Goal: Information Seeking & Learning: Learn about a topic

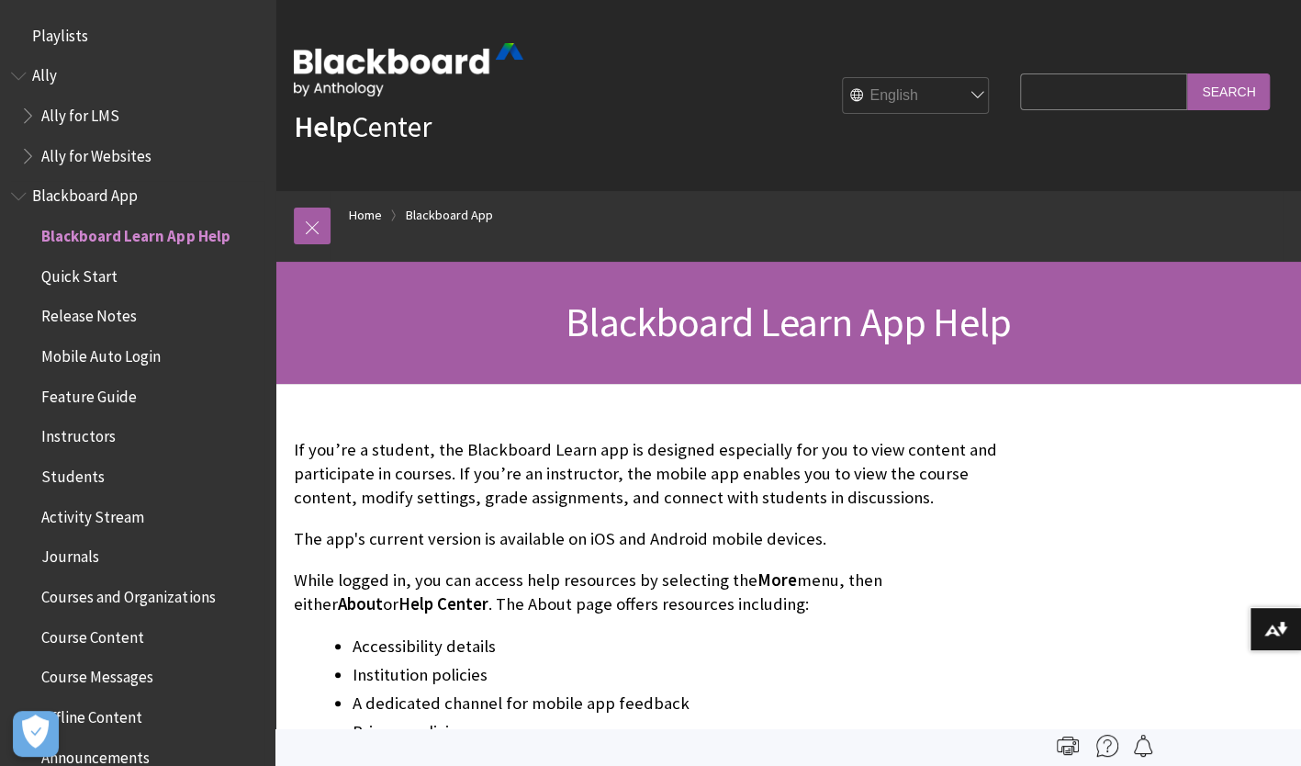
click at [53, 678] on span "Course Messages" at bounding box center [97, 674] width 112 height 25
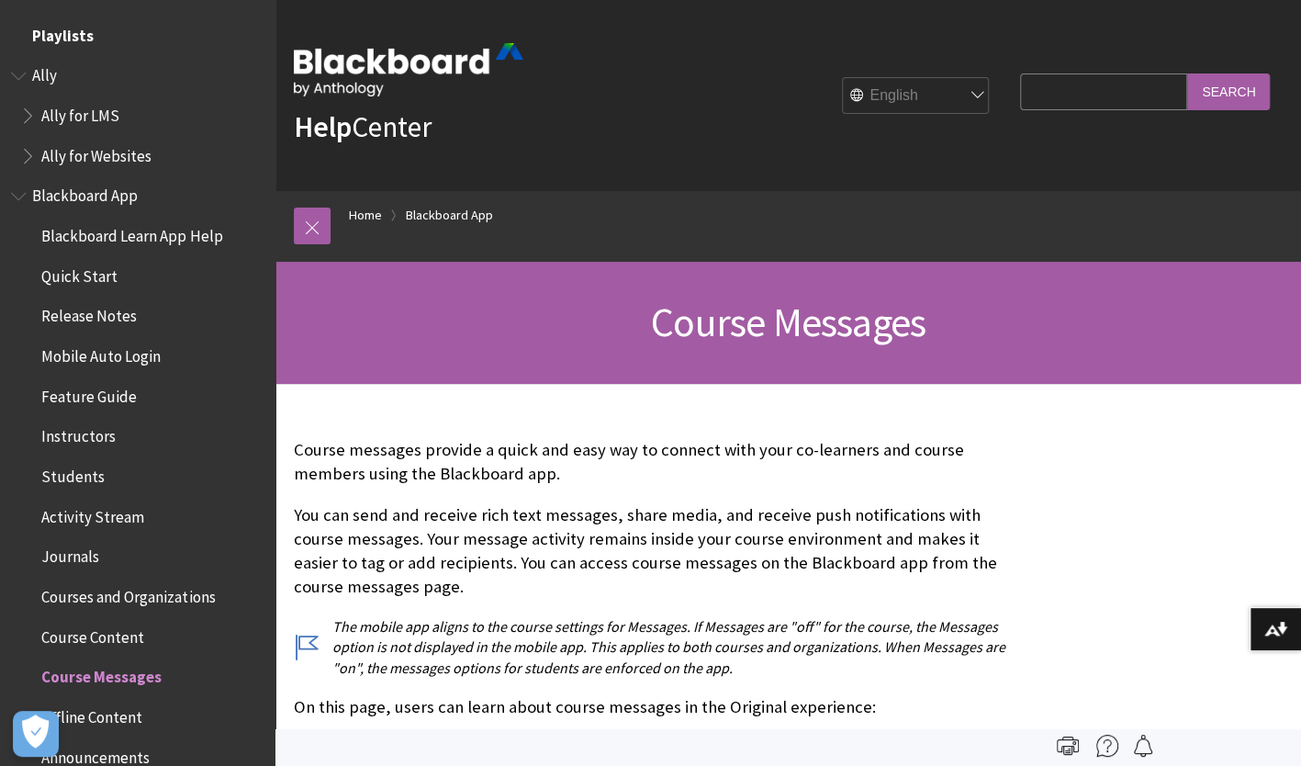
click at [102, 31] on span "Playlists" at bounding box center [137, 35] width 253 height 31
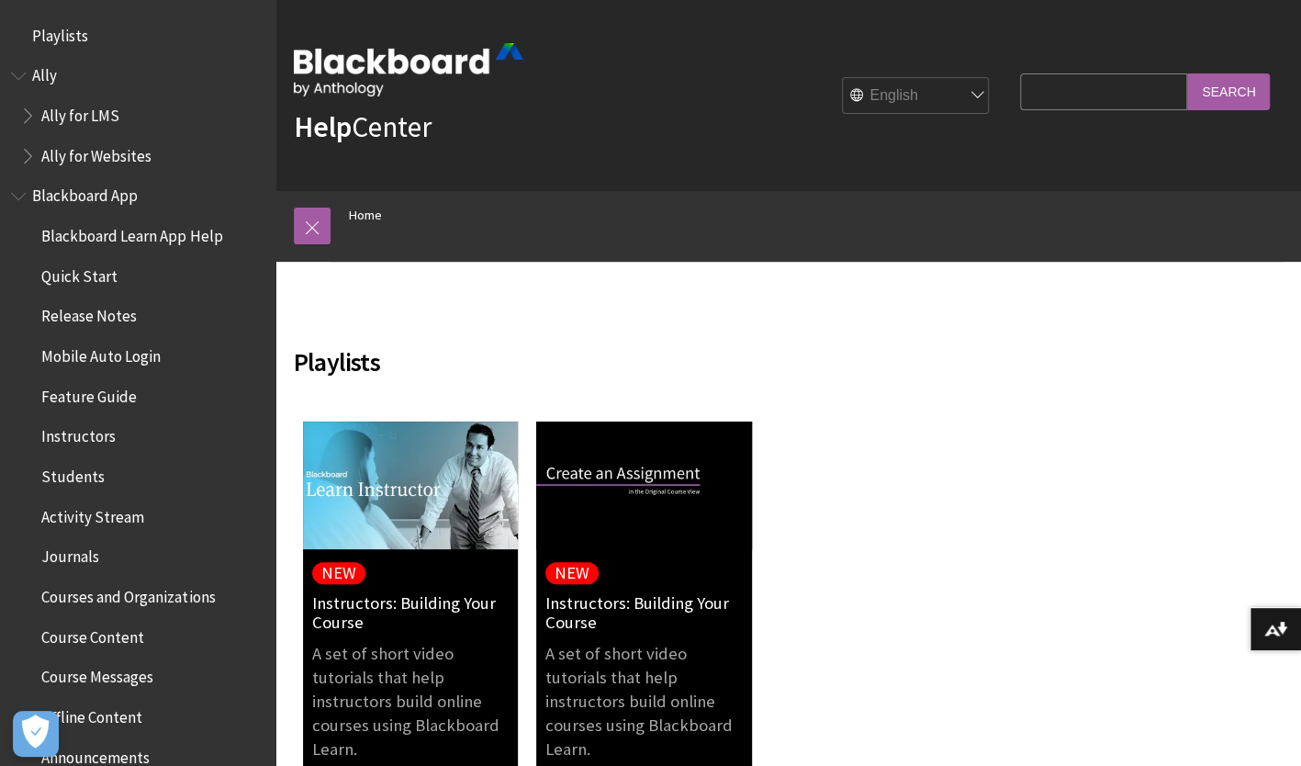
click at [918, 92] on select "English عربية Català Cymraeg Deutsch Español Suomi Français עברית Italiano 日本語 …" at bounding box center [916, 96] width 147 height 37
select select "/zh-hans/playlist-library-page"
click at [846, 78] on select "English عربية Català Cymraeg Deutsch Español Suomi Français עברית Italiano 日本語 …" at bounding box center [916, 96] width 147 height 37
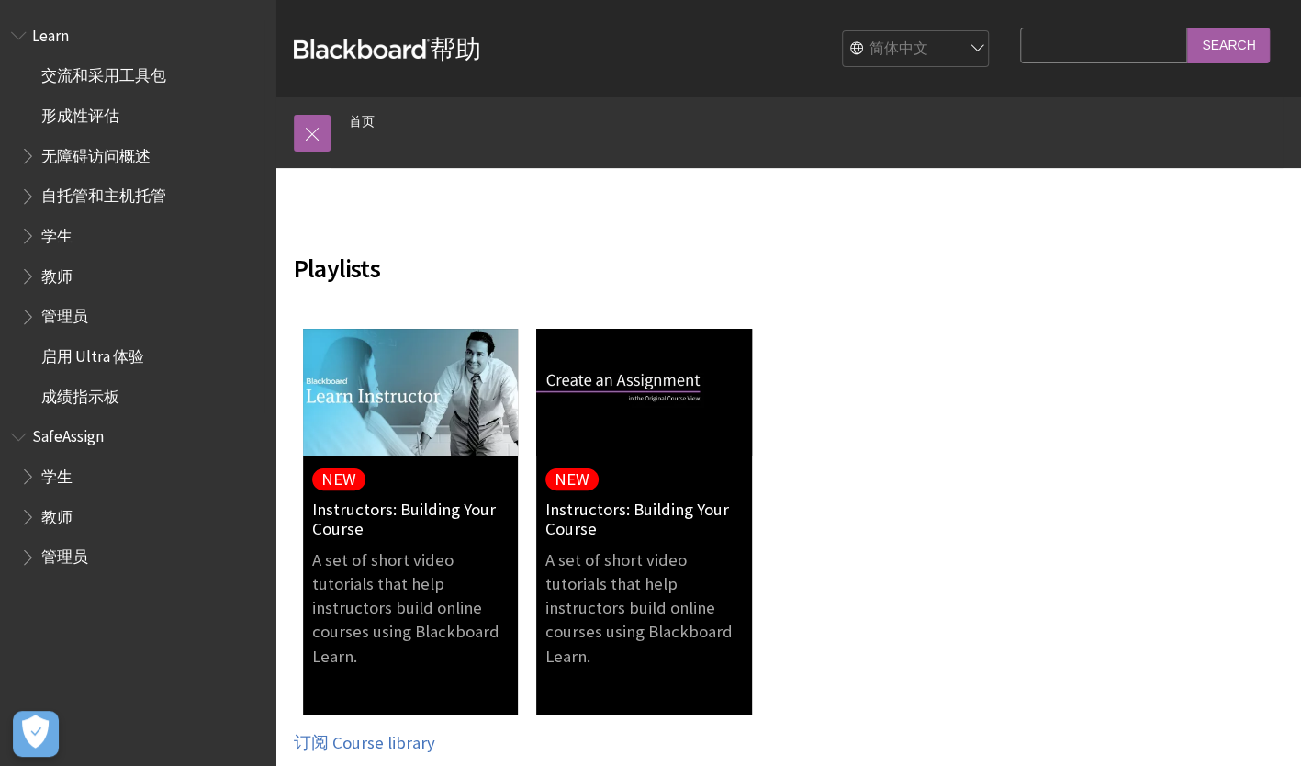
click at [62, 230] on span "学生" at bounding box center [56, 232] width 31 height 25
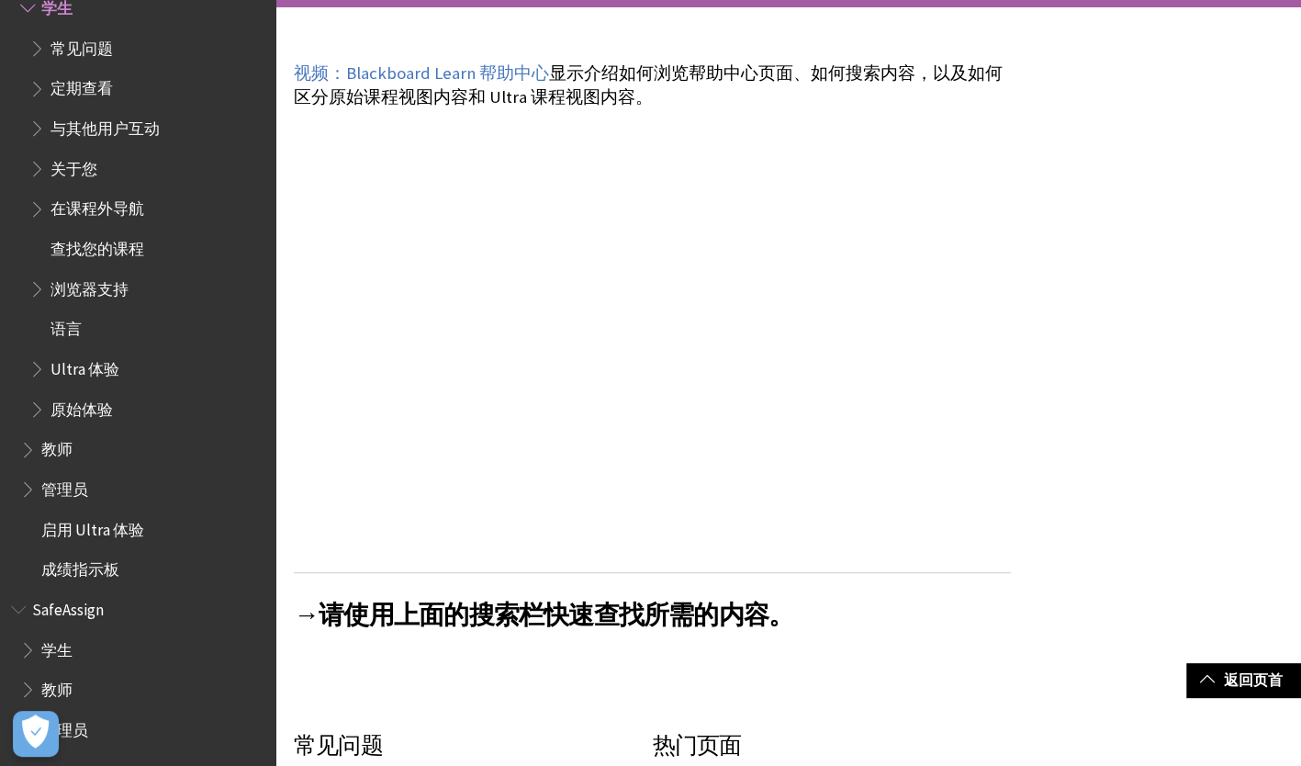
scroll to position [254, 0]
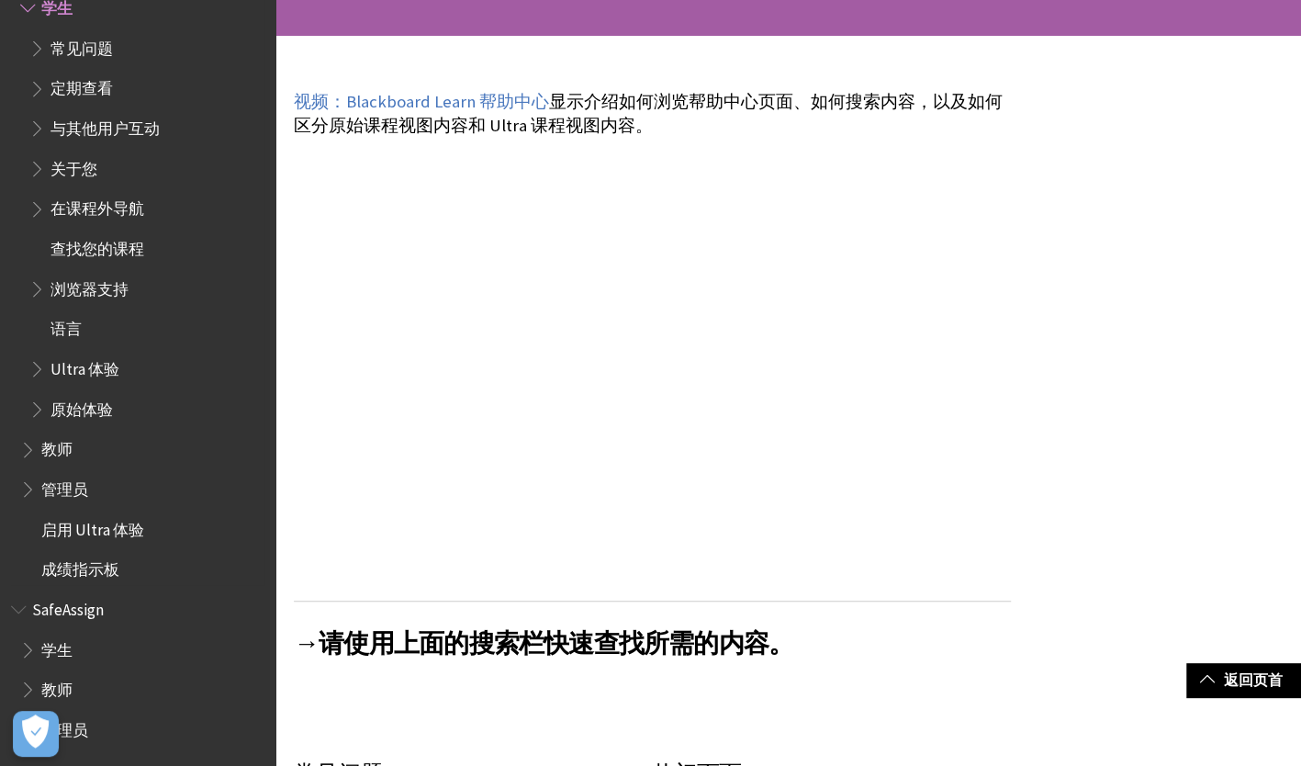
click at [83, 244] on span "查找您的课程" at bounding box center [97, 245] width 94 height 25
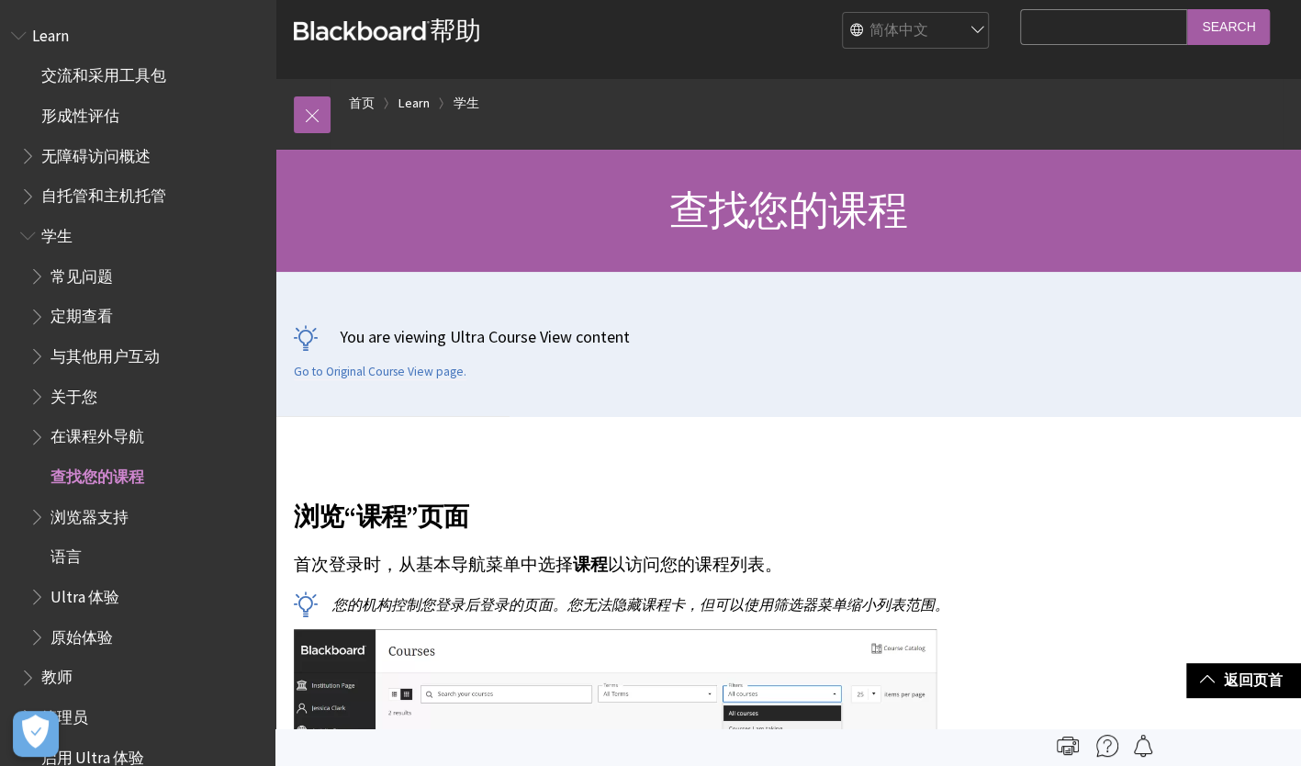
scroll to position [11, 0]
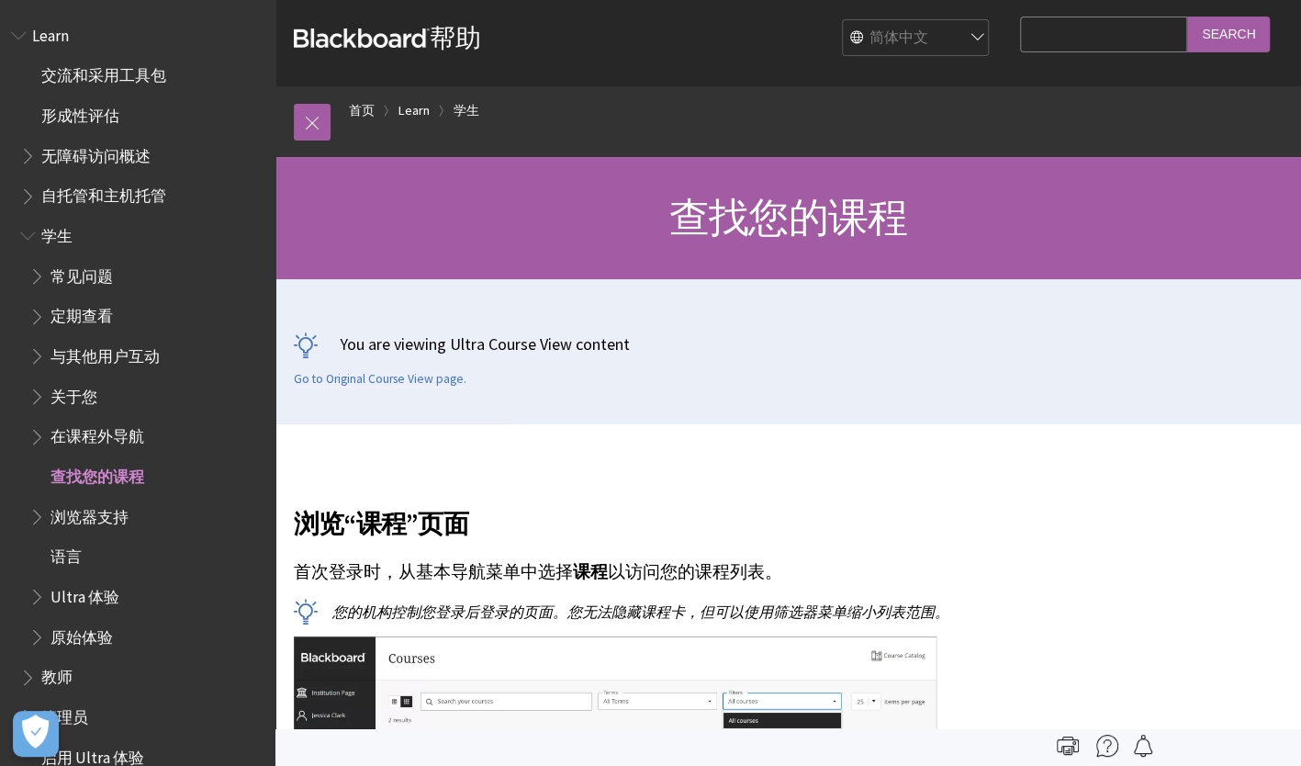
click at [1108, 19] on input "Search Query" at bounding box center [1103, 35] width 167 height 36
click at [1166, 37] on input "information system modle" at bounding box center [1103, 35] width 167 height 36
type input "information system modellinge"
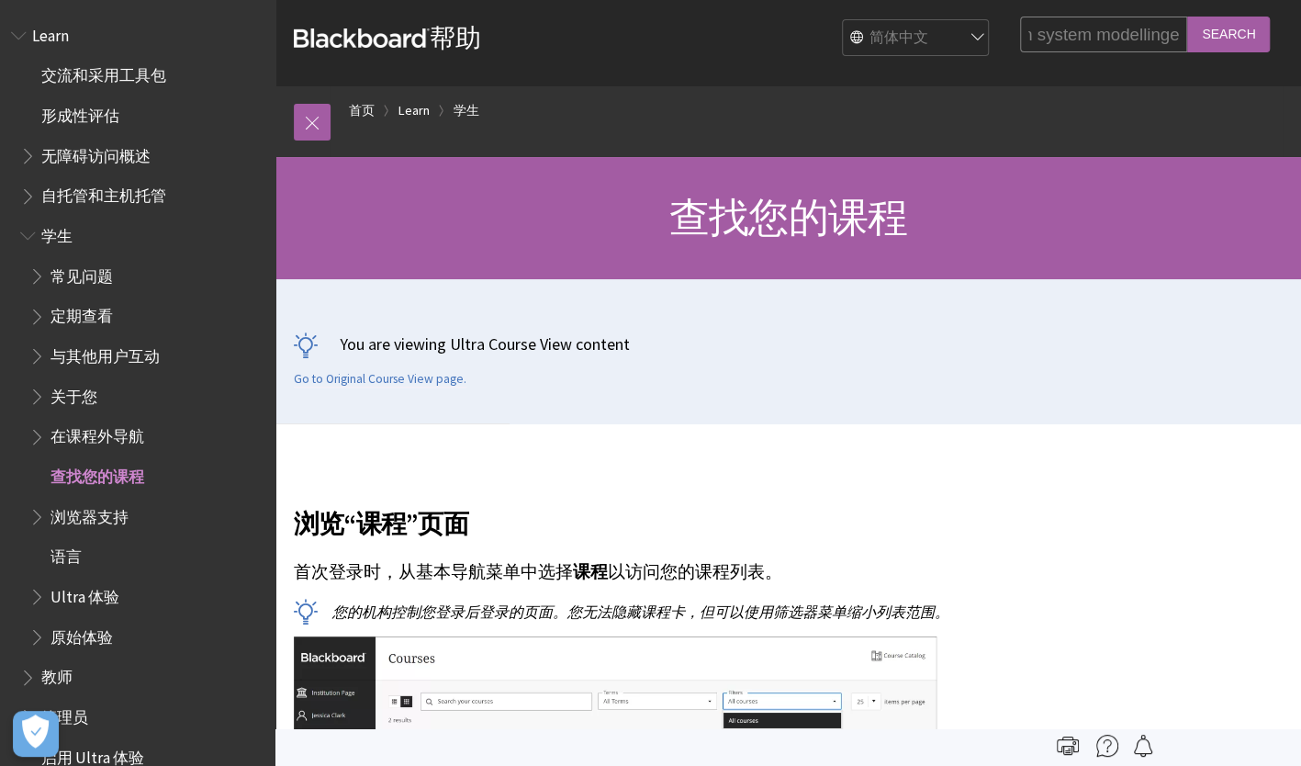
click at [1187, 17] on input "Search" at bounding box center [1228, 35] width 83 height 36
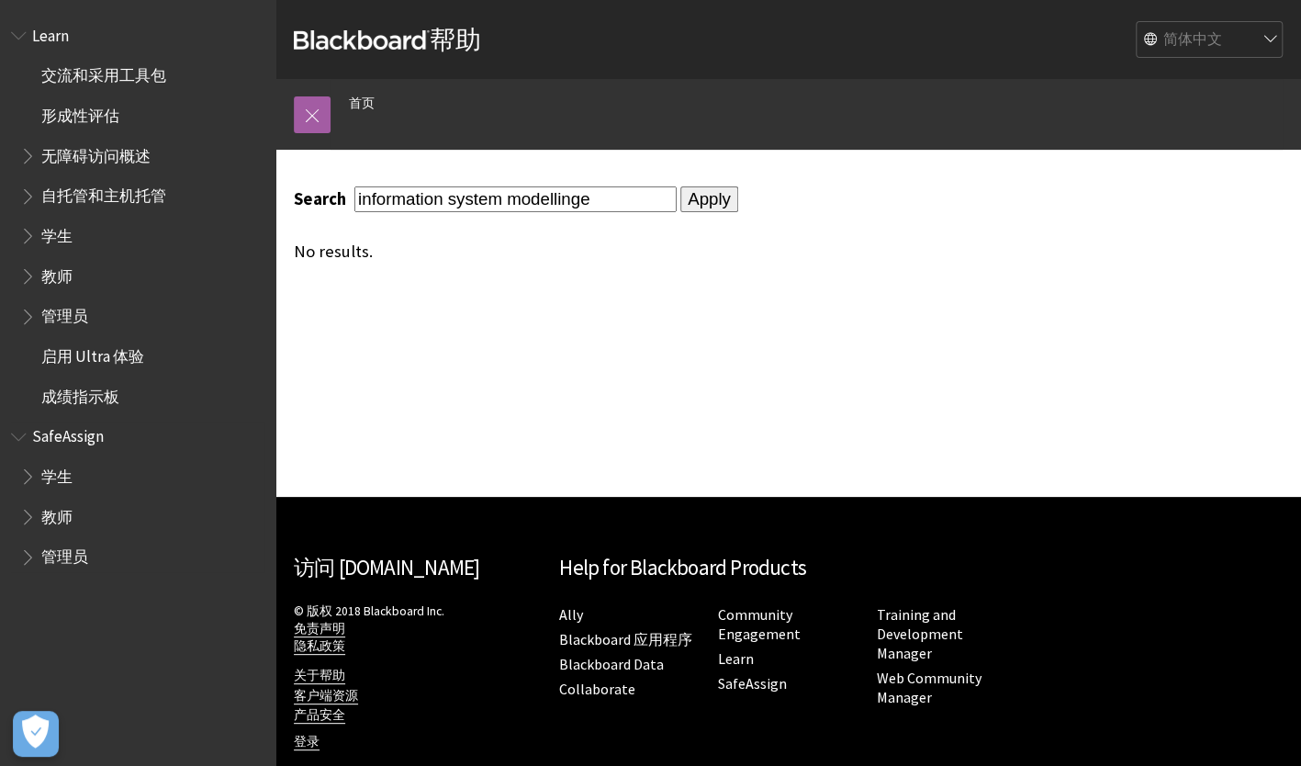
click at [46, 473] on span "学生" at bounding box center [56, 473] width 31 height 25
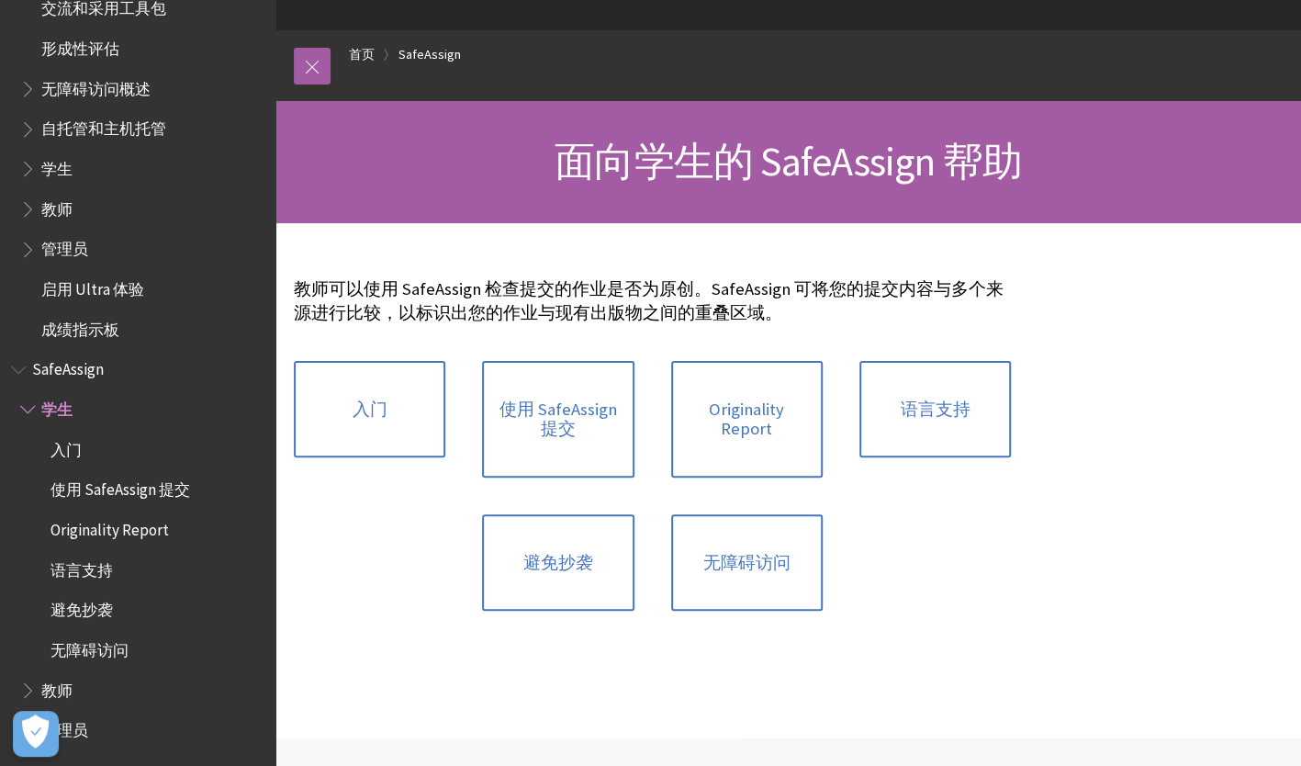
scroll to position [68, 0]
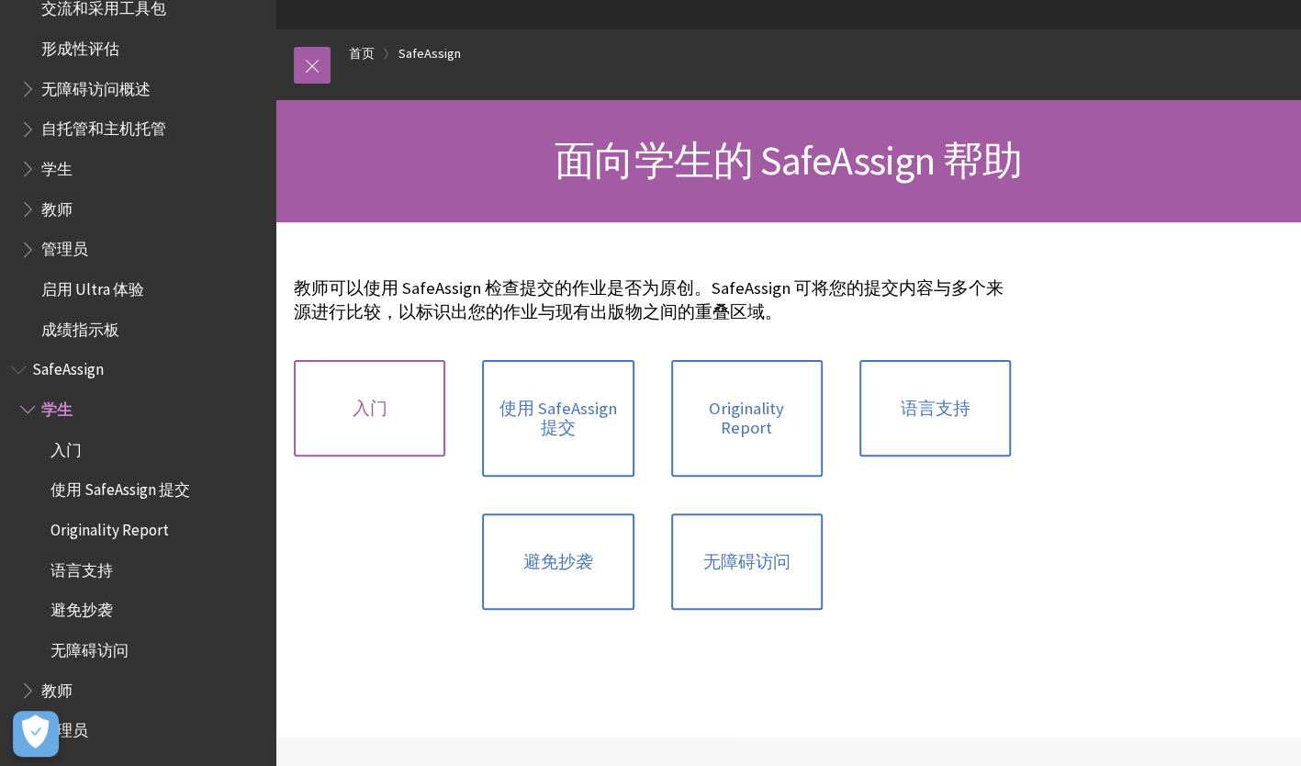
click at [394, 426] on link "入门" at bounding box center [369, 408] width 151 height 97
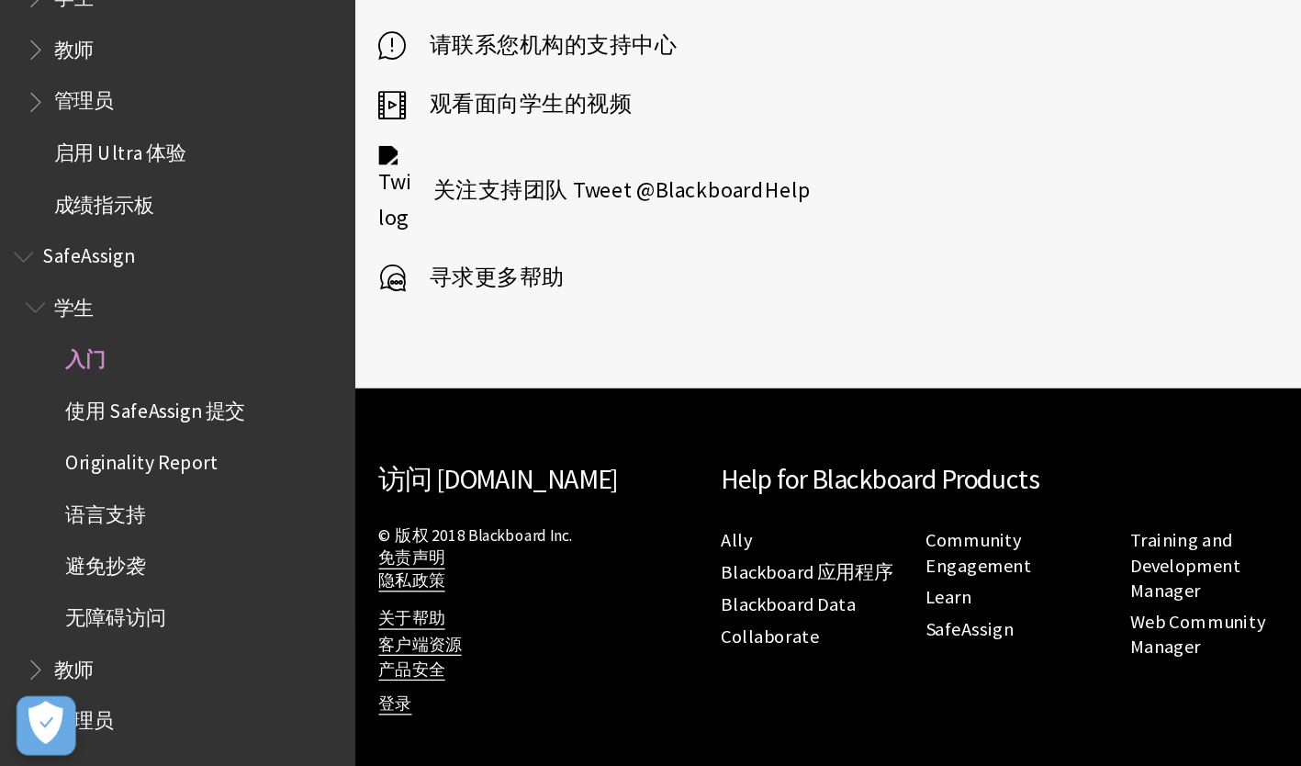
scroll to position [1601, 0]
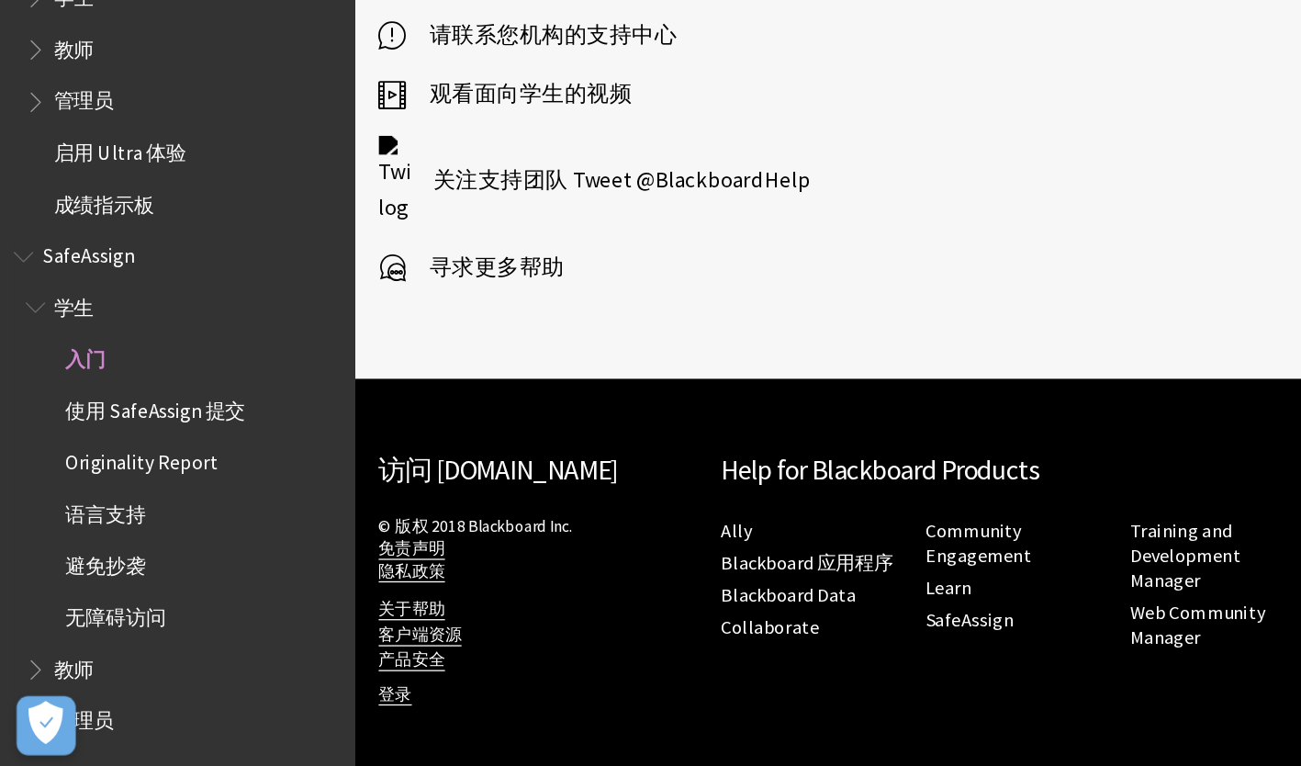
click at [91, 491] on span "使用 SafeAssign 提交" at bounding box center [120, 487] width 140 height 25
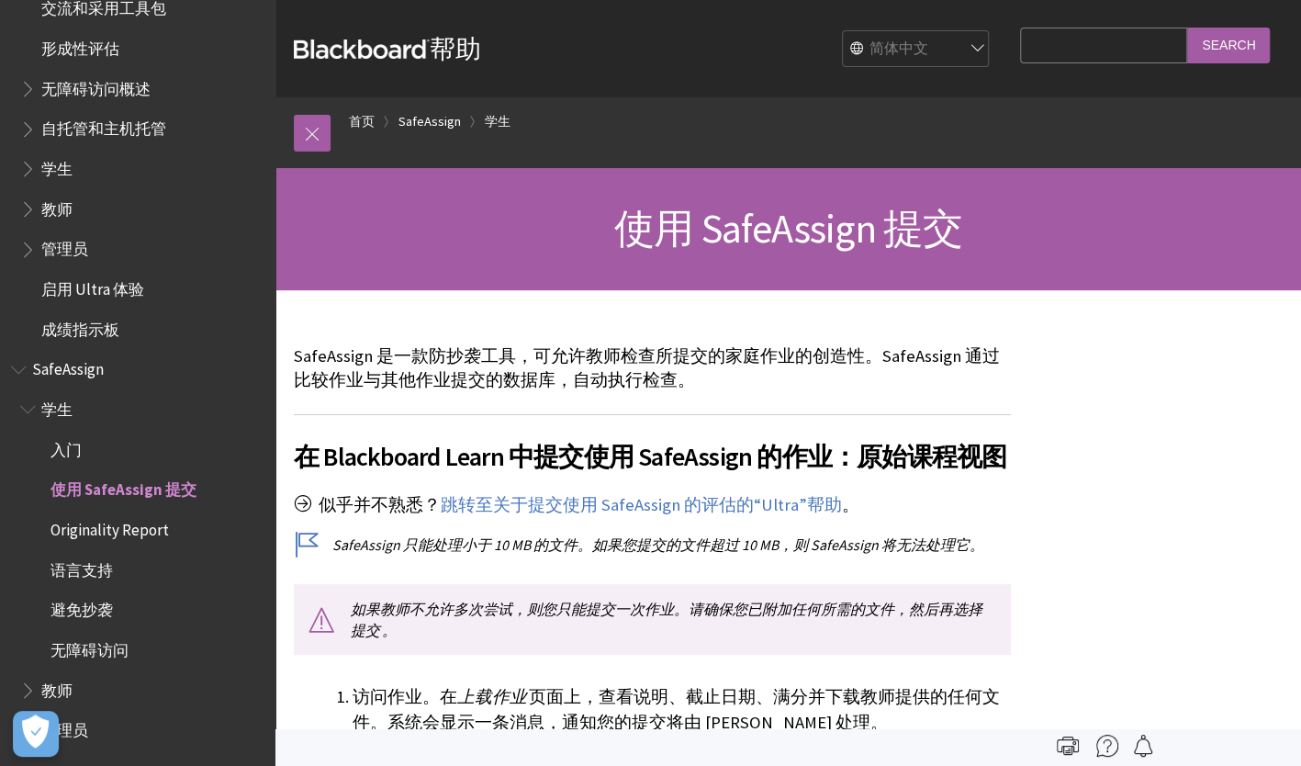
click at [968, 39] on select "English عربية Català Cymraeg Deutsch Español Suomi Français עברית Italiano 日本語 …" at bounding box center [916, 49] width 147 height 37
select select "/SafeAssign/Student/Submit_SafeAssign"
click at [846, 31] on select "English عربية Català Cymraeg Deutsch Español Suomi Français עברית Italiano 日本語 …" at bounding box center [916, 49] width 147 height 37
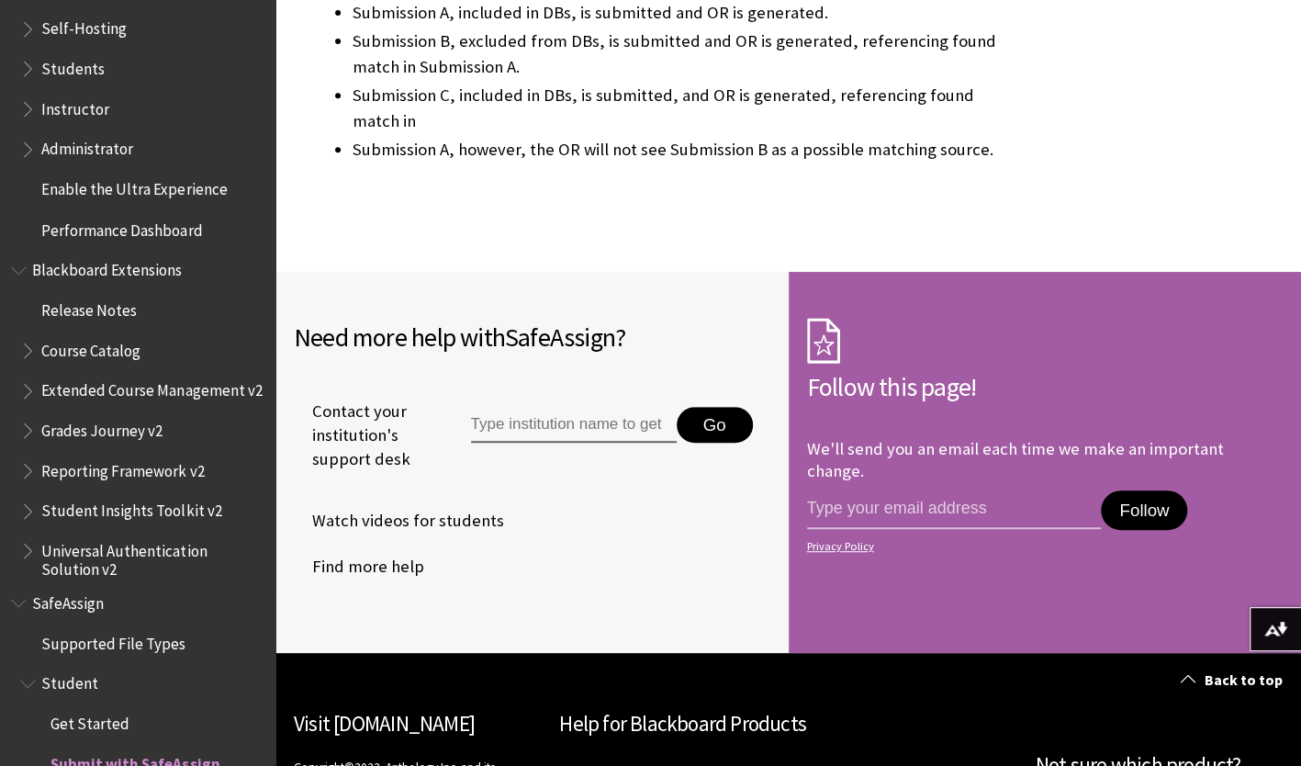
scroll to position [1741, 0]
click at [99, 351] on span "Course Catalog" at bounding box center [90, 348] width 99 height 25
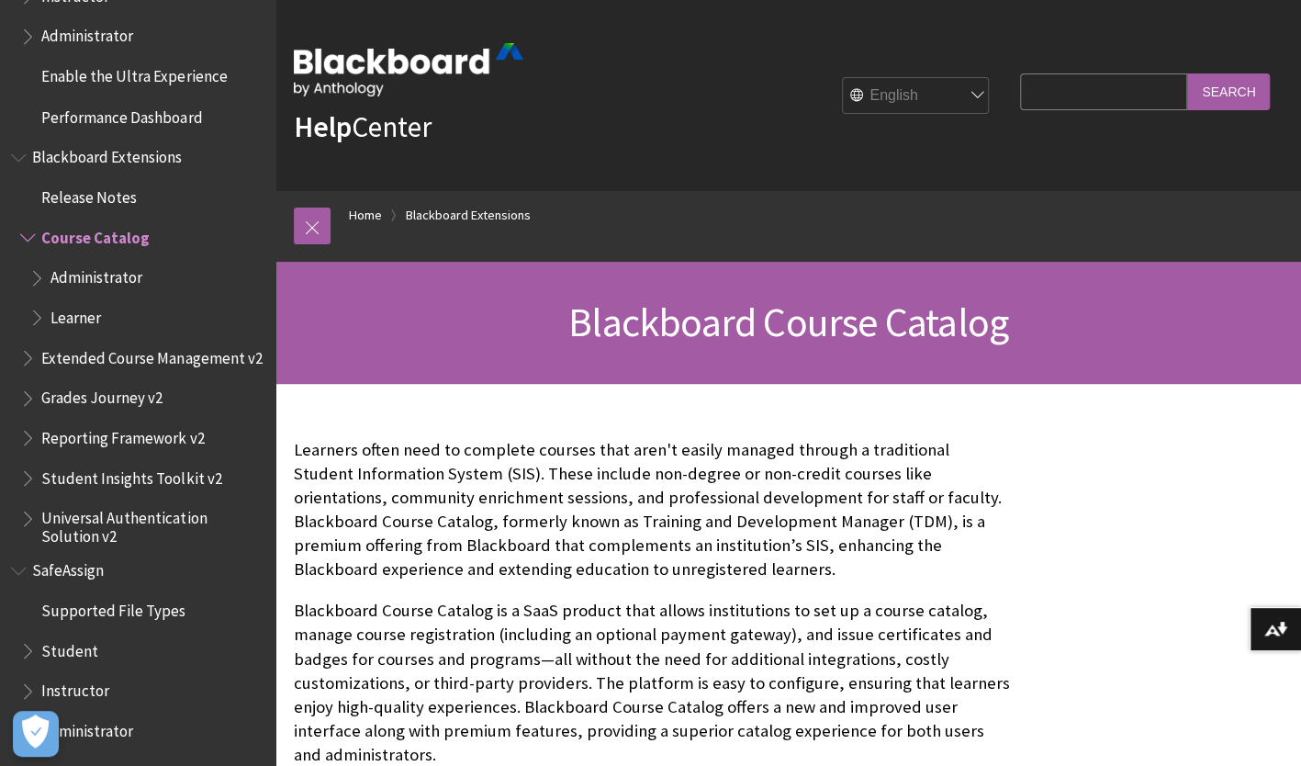
click at [860, 242] on ol "Home Blackboard Extensions" at bounding box center [807, 218] width 952 height 54
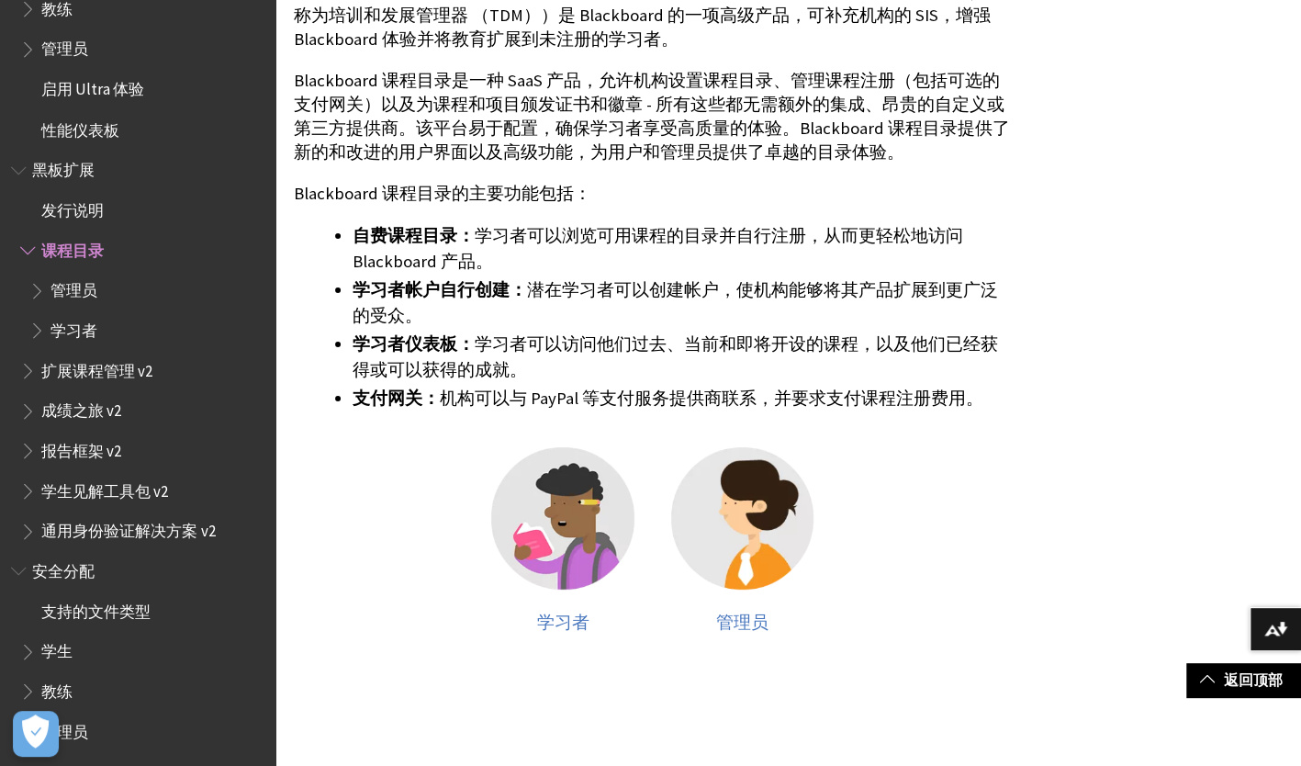
scroll to position [483, 0]
click at [569, 487] on img at bounding box center [562, 517] width 142 height 142
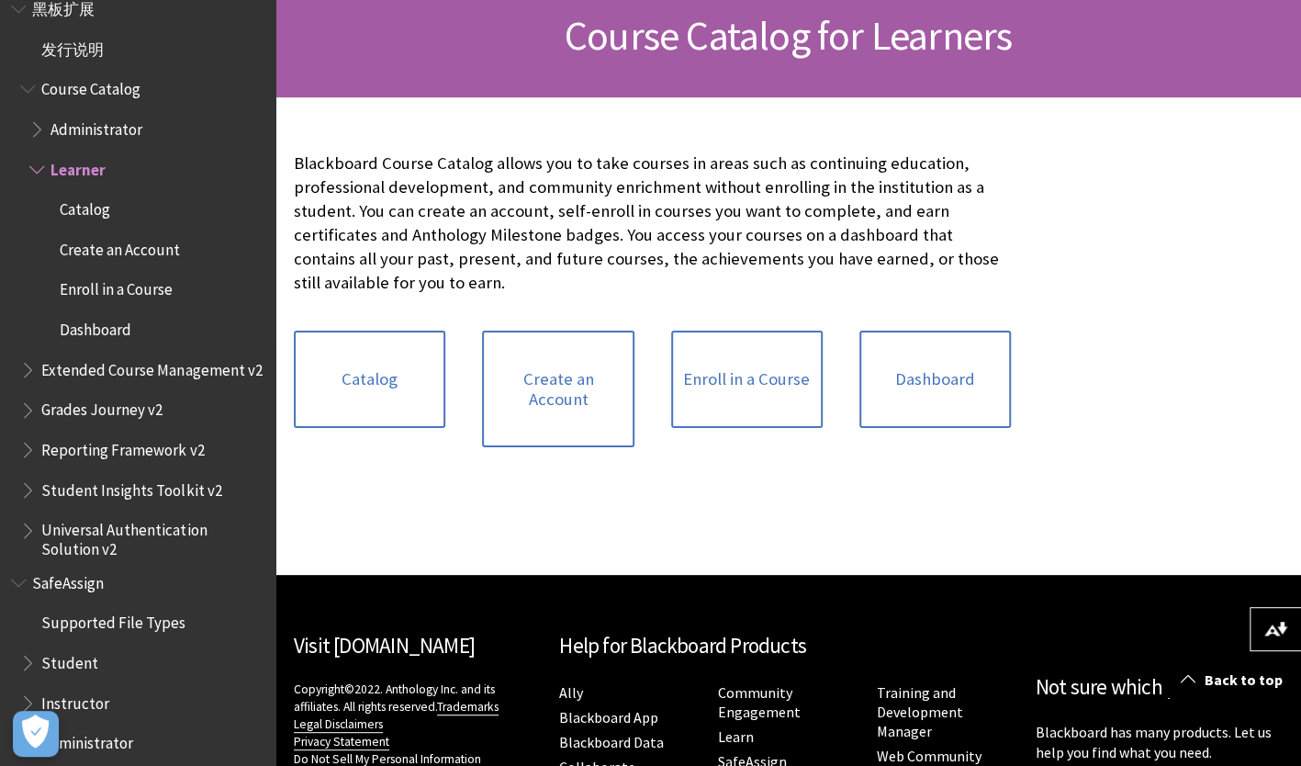
scroll to position [287, 0]
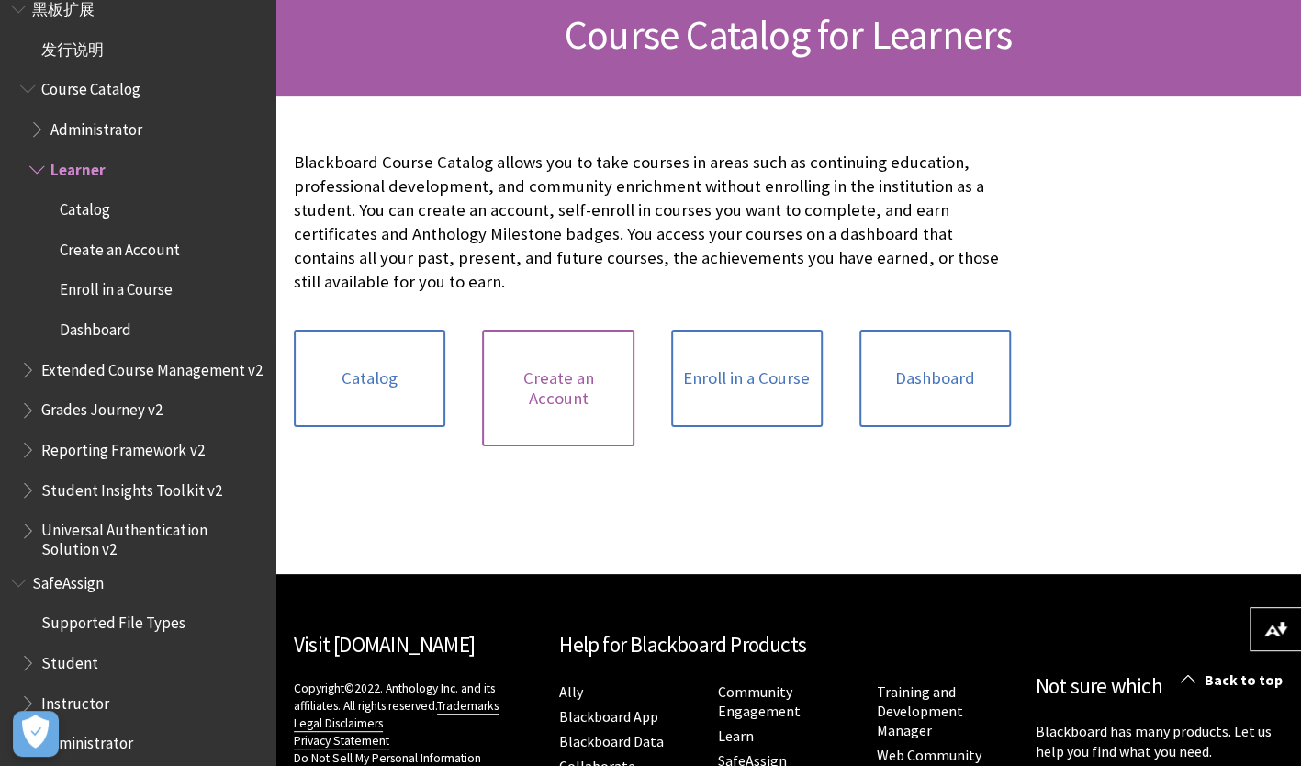
click at [555, 358] on link "Create an Account" at bounding box center [557, 388] width 151 height 117
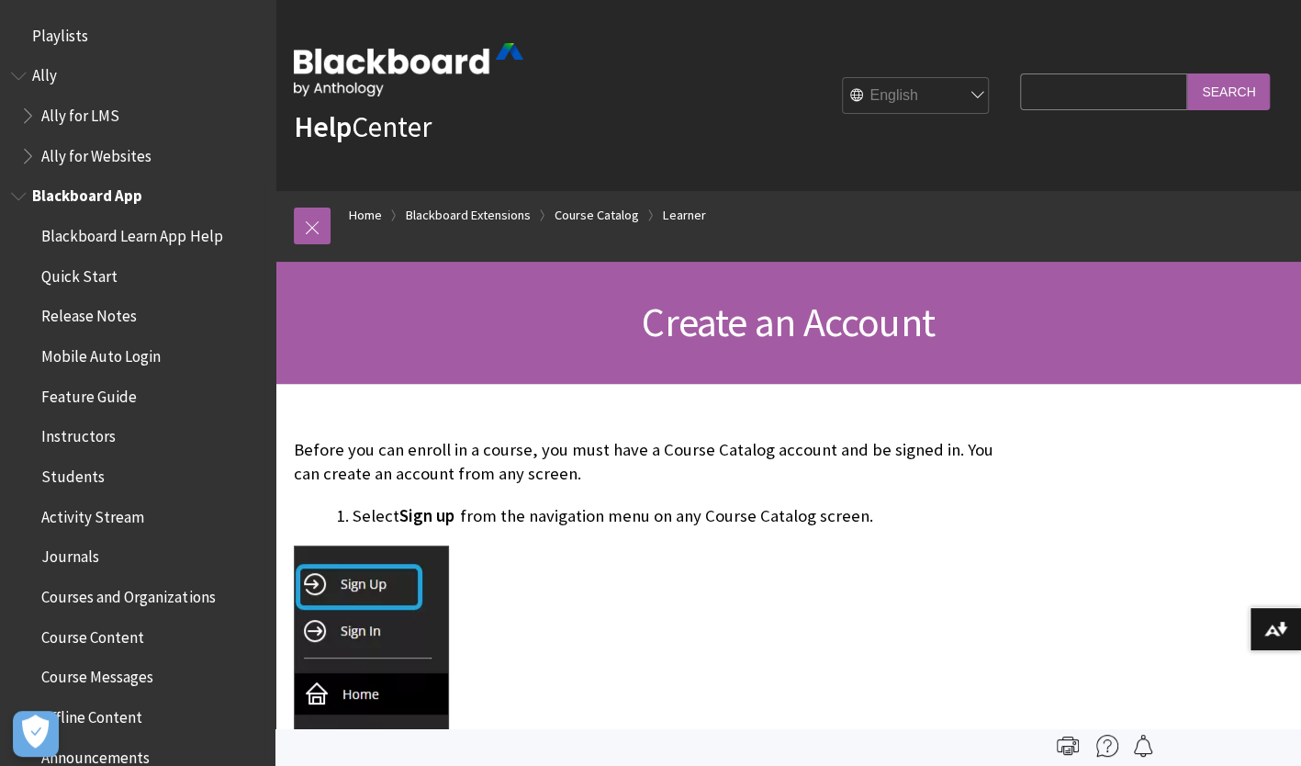
click at [116, 198] on span "Blackboard App" at bounding box center [87, 193] width 110 height 25
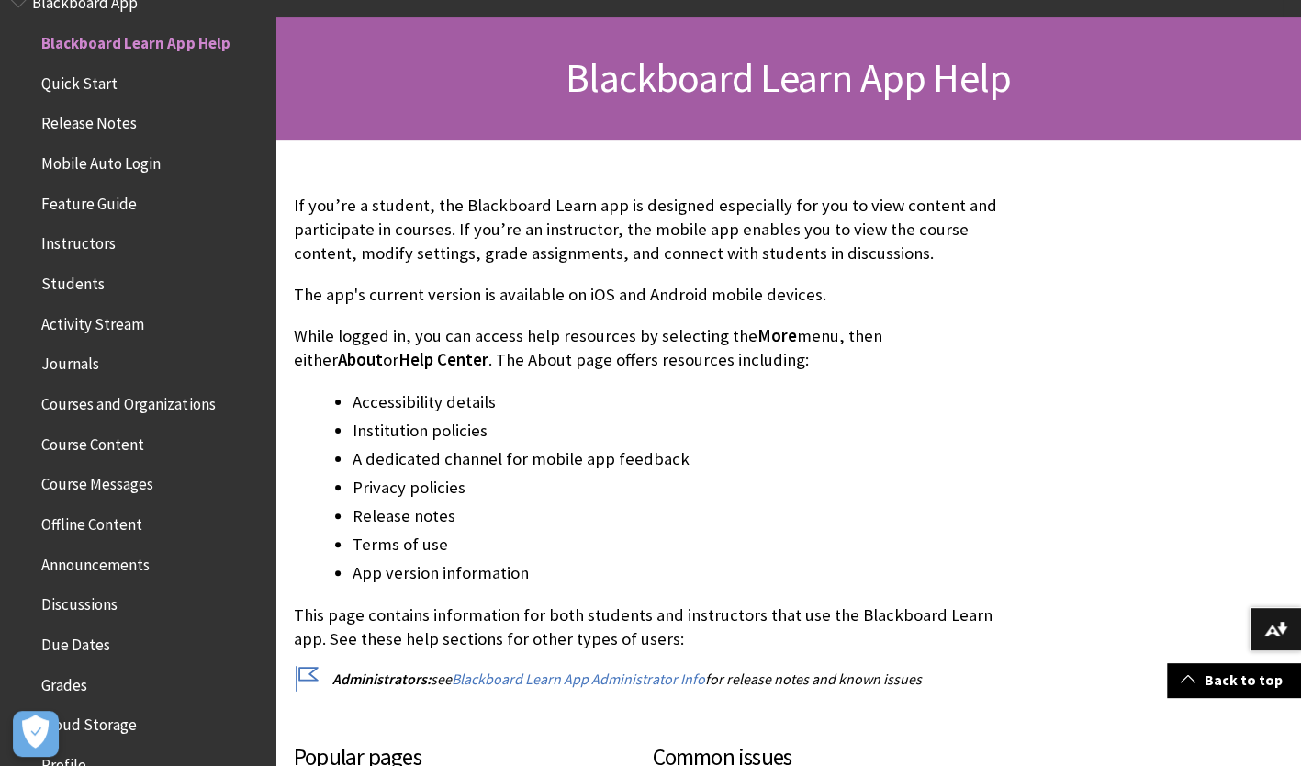
scroll to position [245, 0]
click at [86, 566] on span "Announcements" at bounding box center [95, 561] width 108 height 25
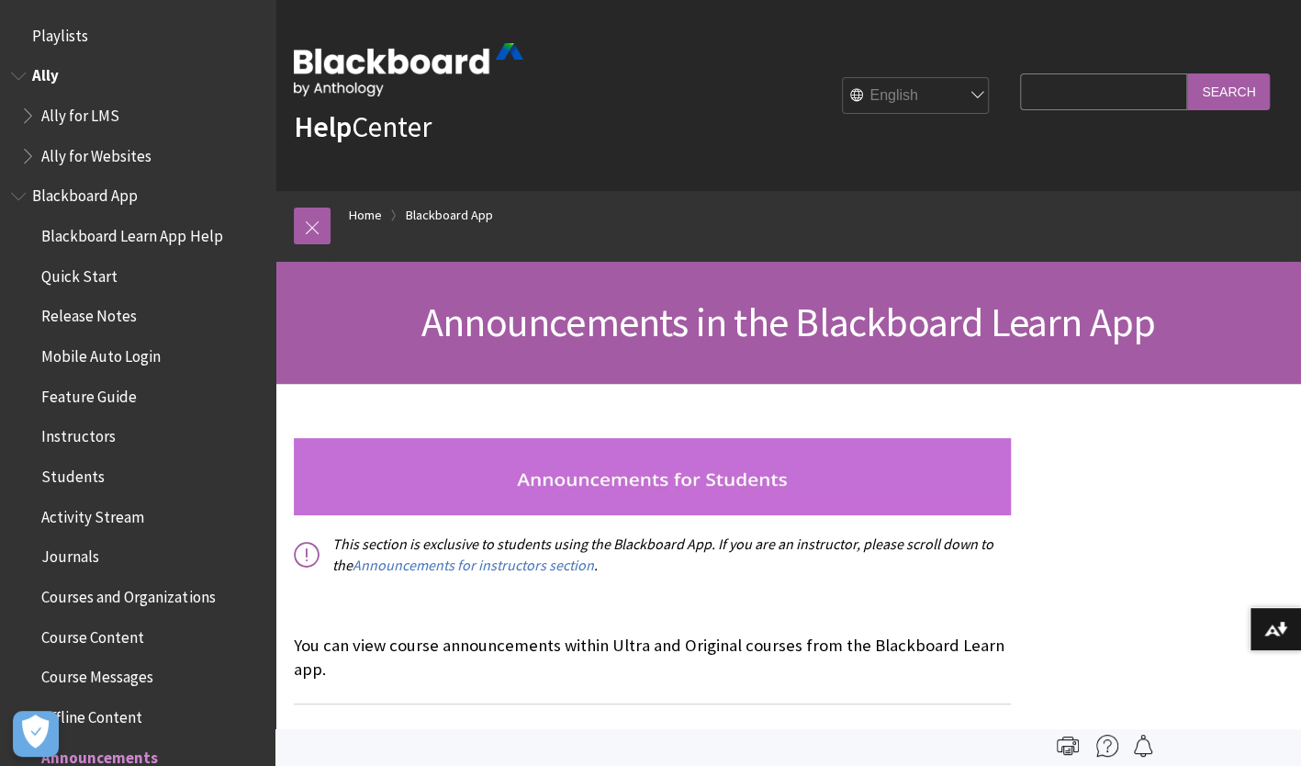
click at [88, 121] on span "Ally for LMS" at bounding box center [80, 112] width 78 height 25
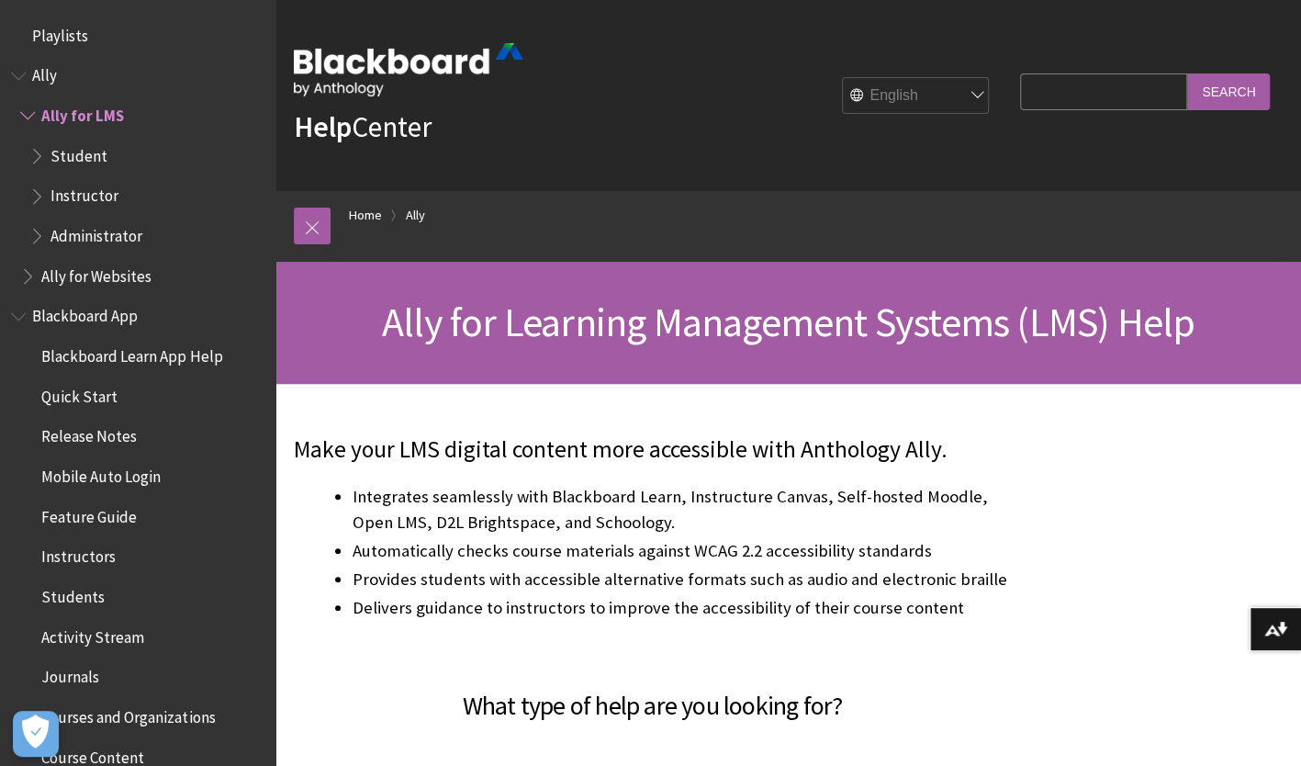
scroll to position [73, 0]
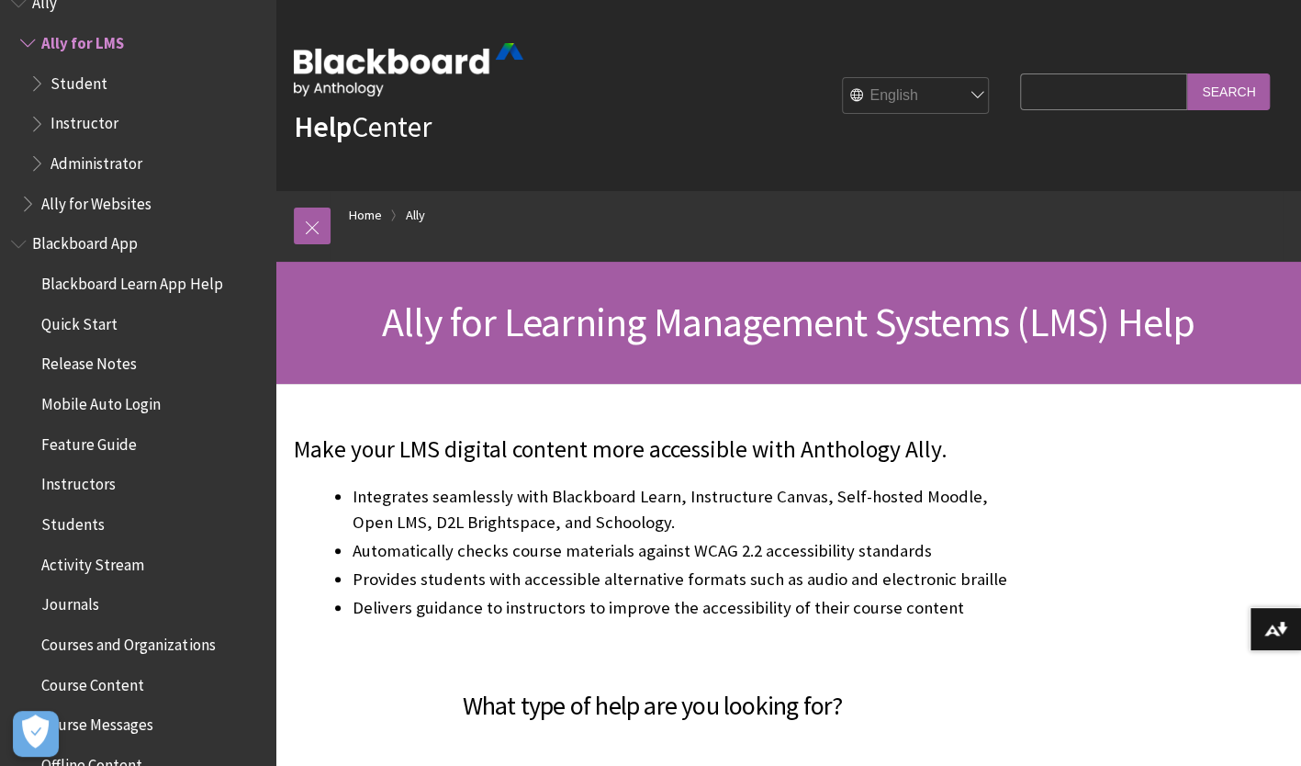
click at [383, 50] on img at bounding box center [409, 69] width 230 height 53
click at [375, 61] on img at bounding box center [409, 69] width 230 height 53
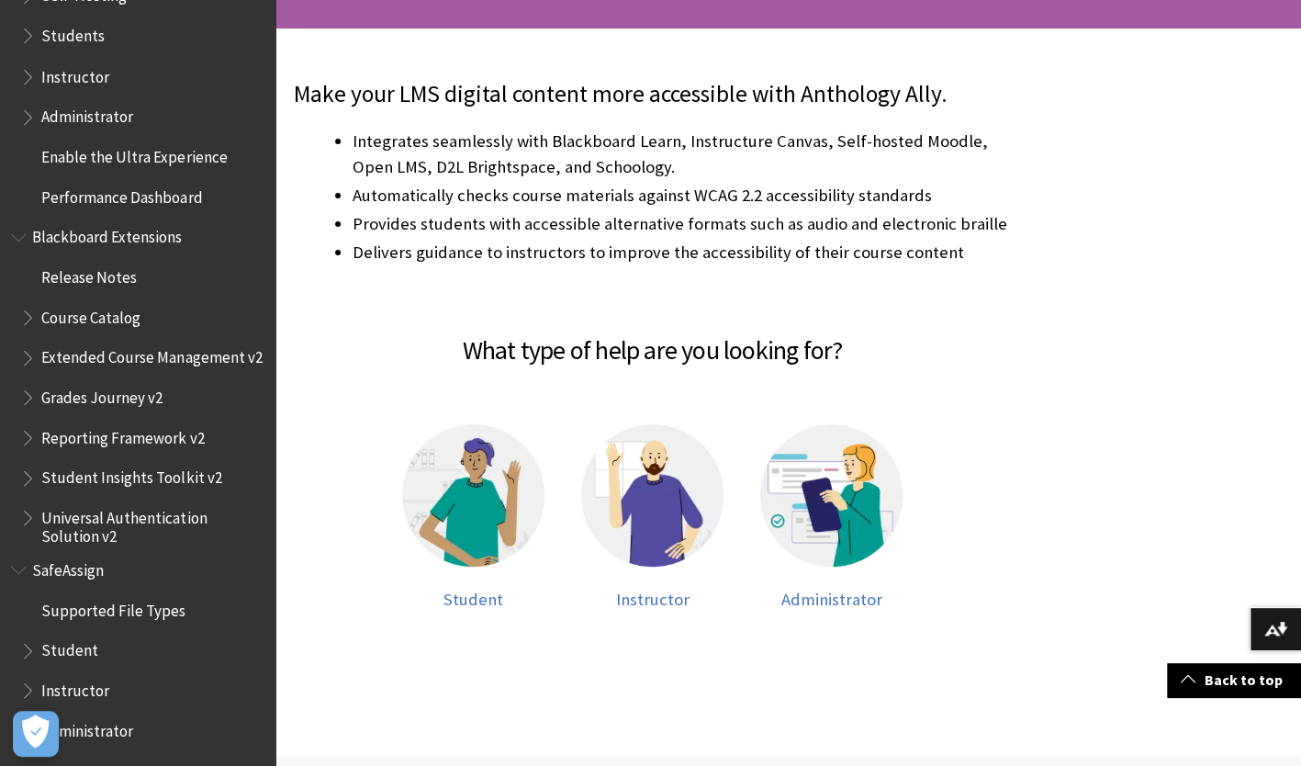
scroll to position [359, 0]
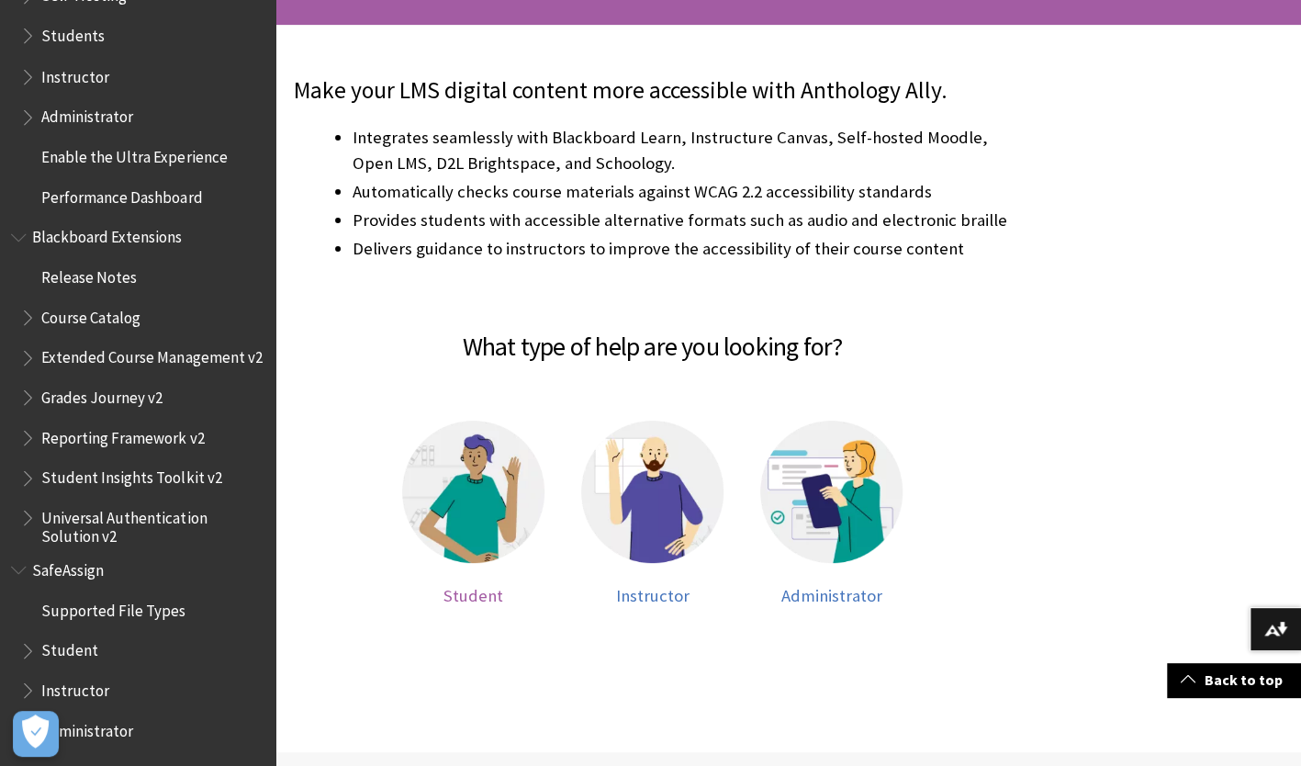
click at [498, 520] on img at bounding box center [473, 491] width 142 height 142
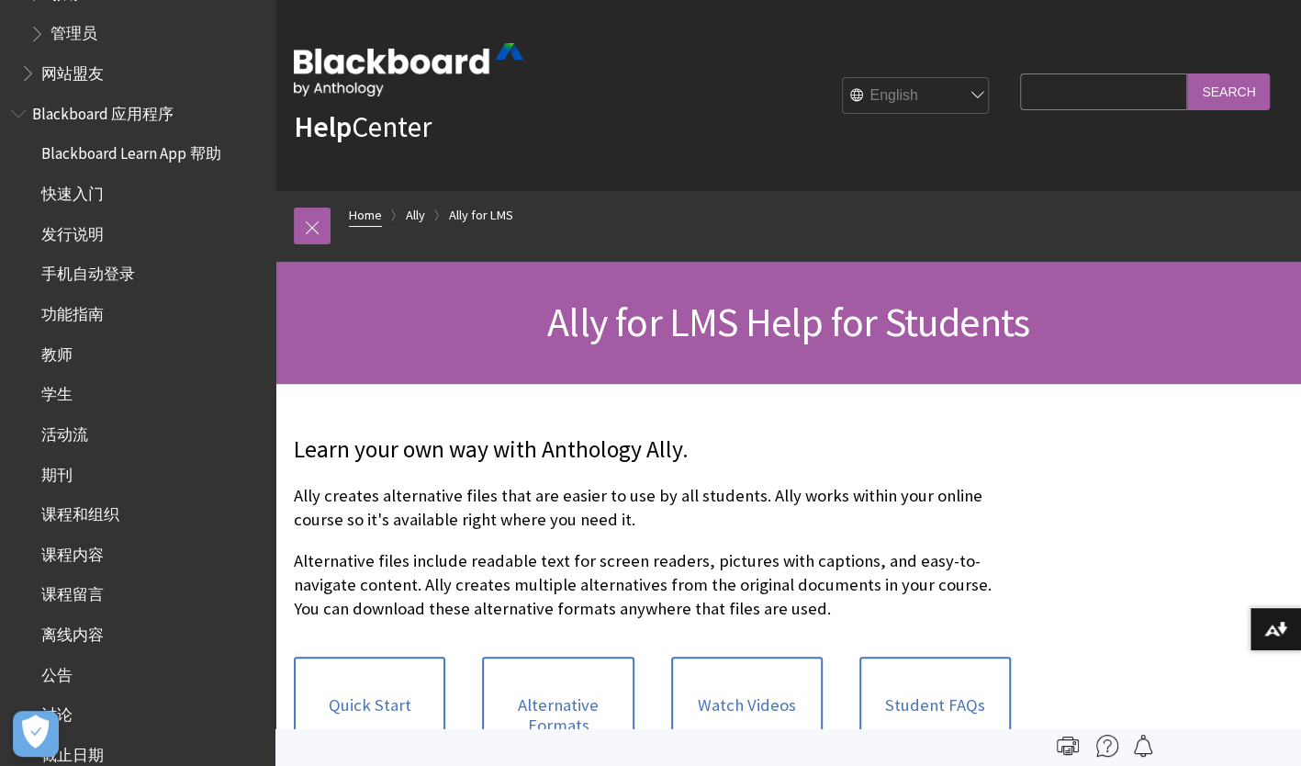
click at [374, 211] on link "Home" at bounding box center [365, 215] width 33 height 23
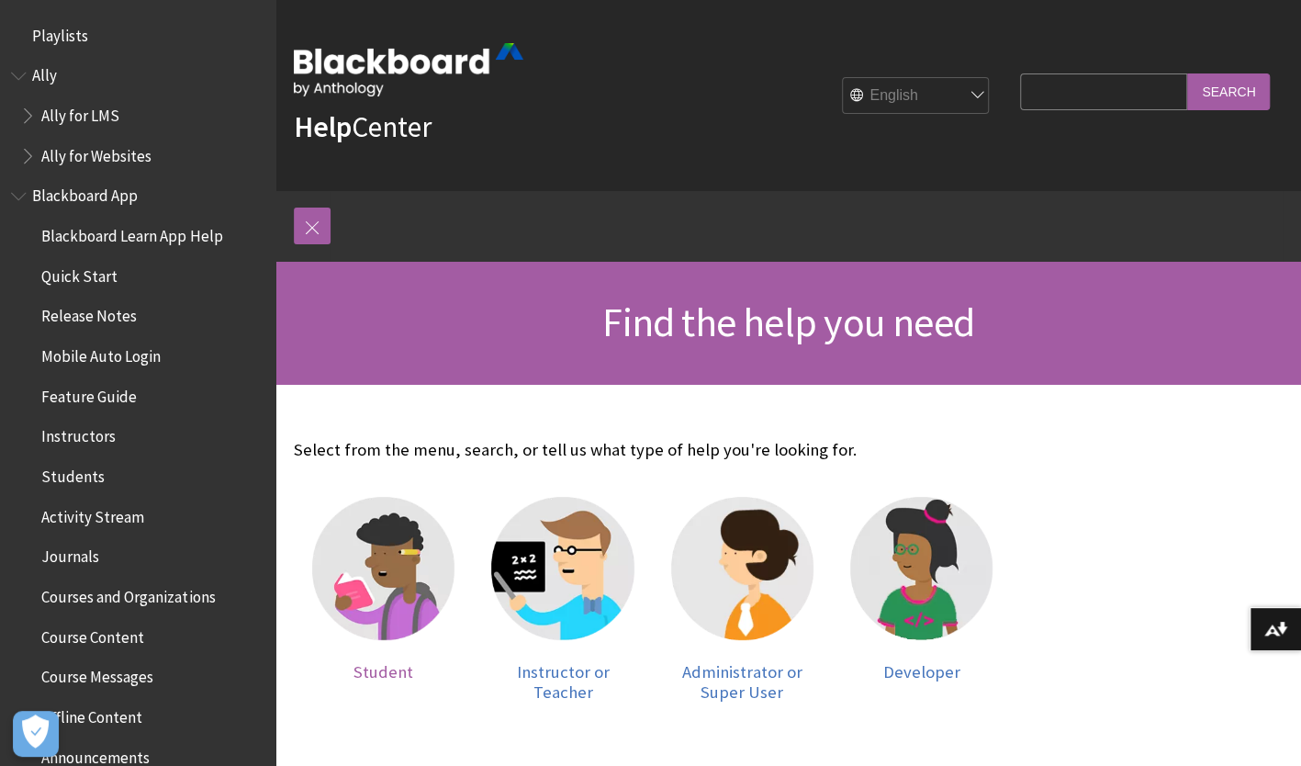
click at [388, 576] on img at bounding box center [383, 568] width 142 height 142
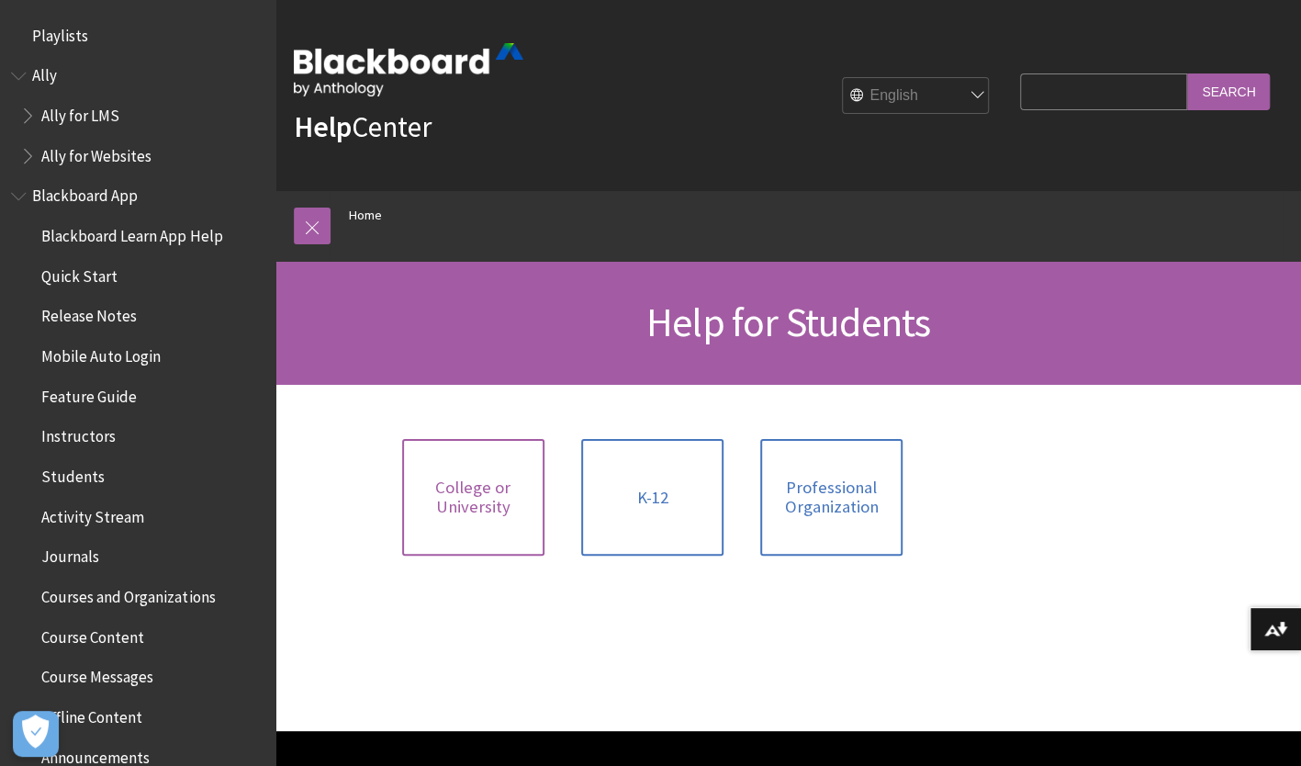
click at [473, 515] on span "College or University" at bounding box center [473, 496] width 120 height 39
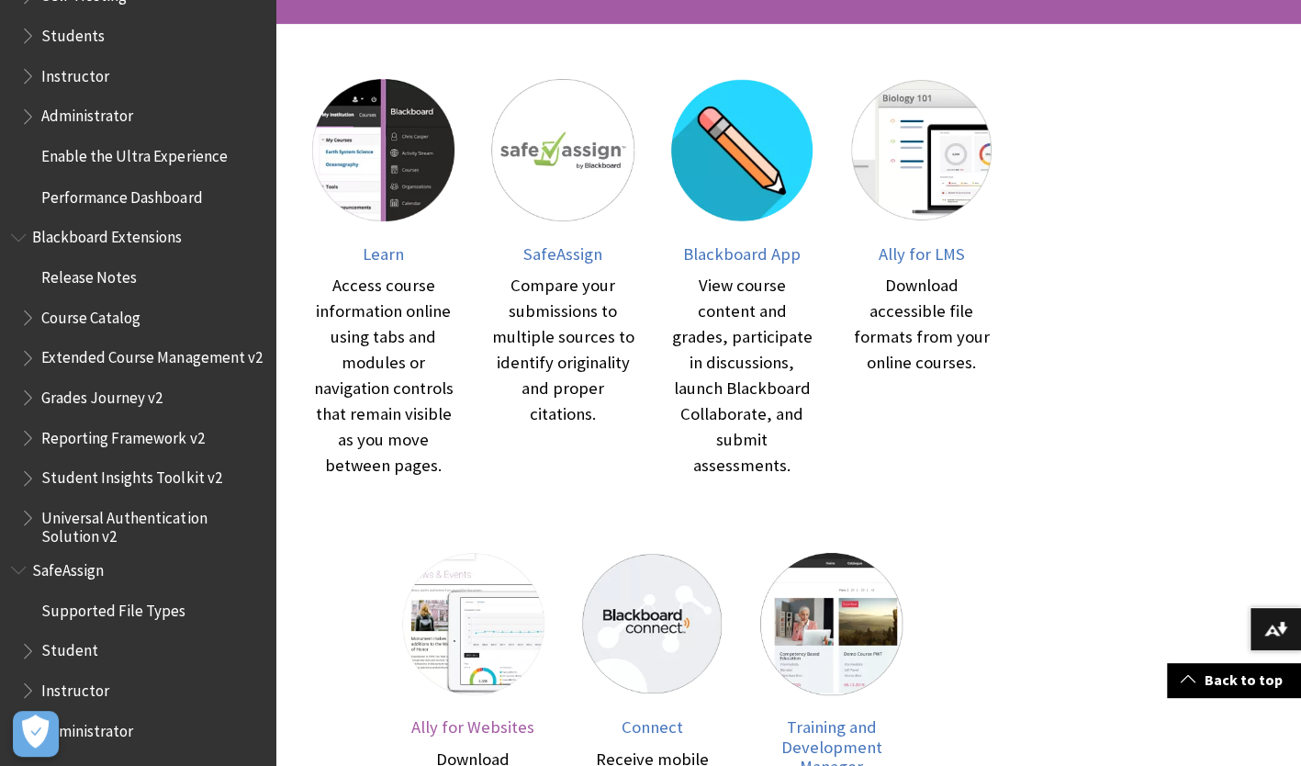
scroll to position [358, 0]
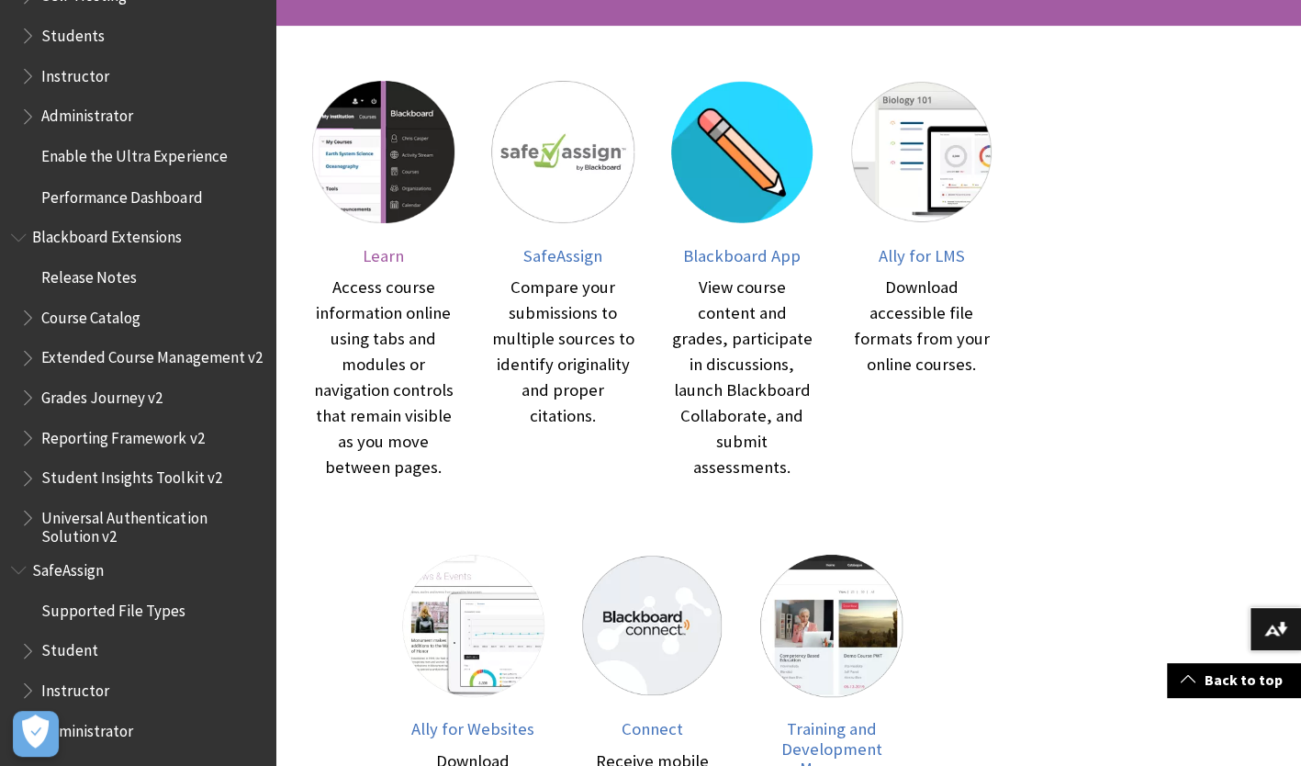
click at [387, 252] on span "Learn" at bounding box center [383, 255] width 41 height 21
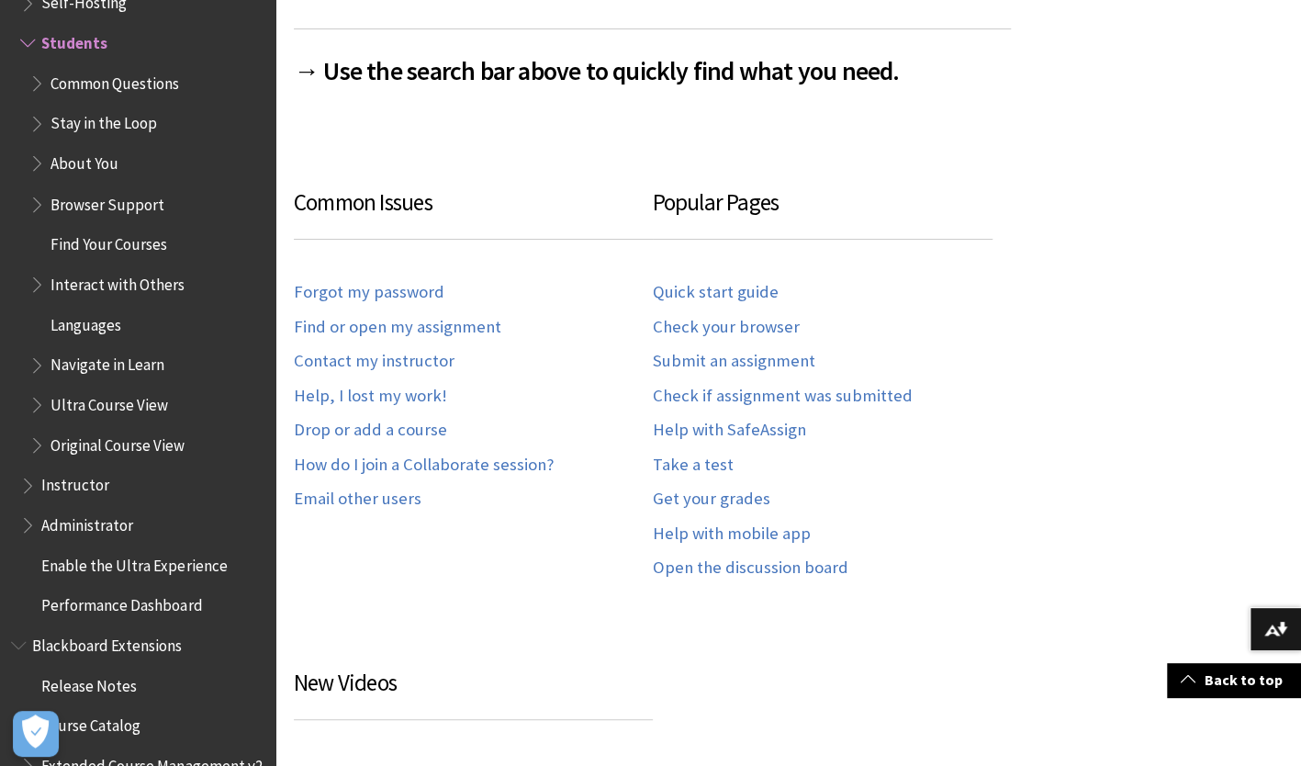
scroll to position [931, 0]
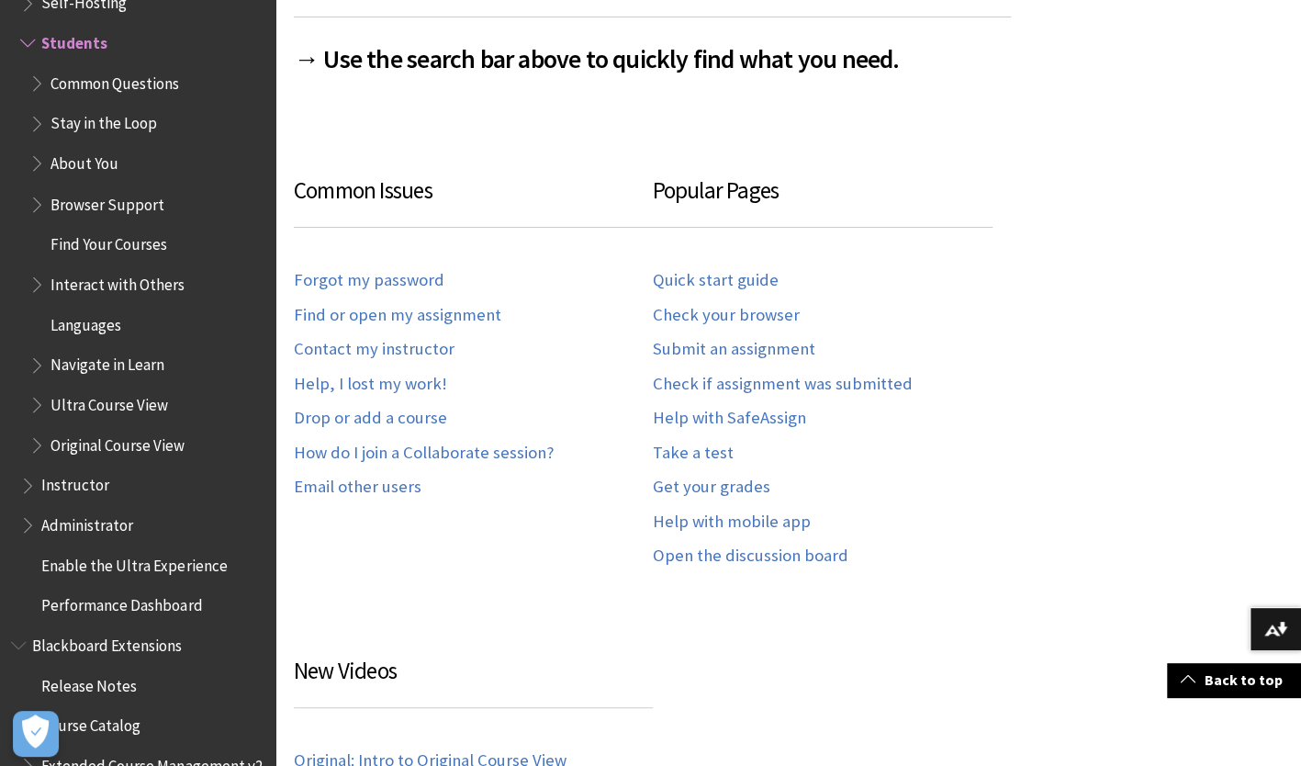
click at [674, 460] on div "Quick start guide Check your browser Submit an assignment Check if assignment w…" at bounding box center [832, 416] width 359 height 330
click at [676, 449] on link "Take a test" at bounding box center [693, 453] width 81 height 21
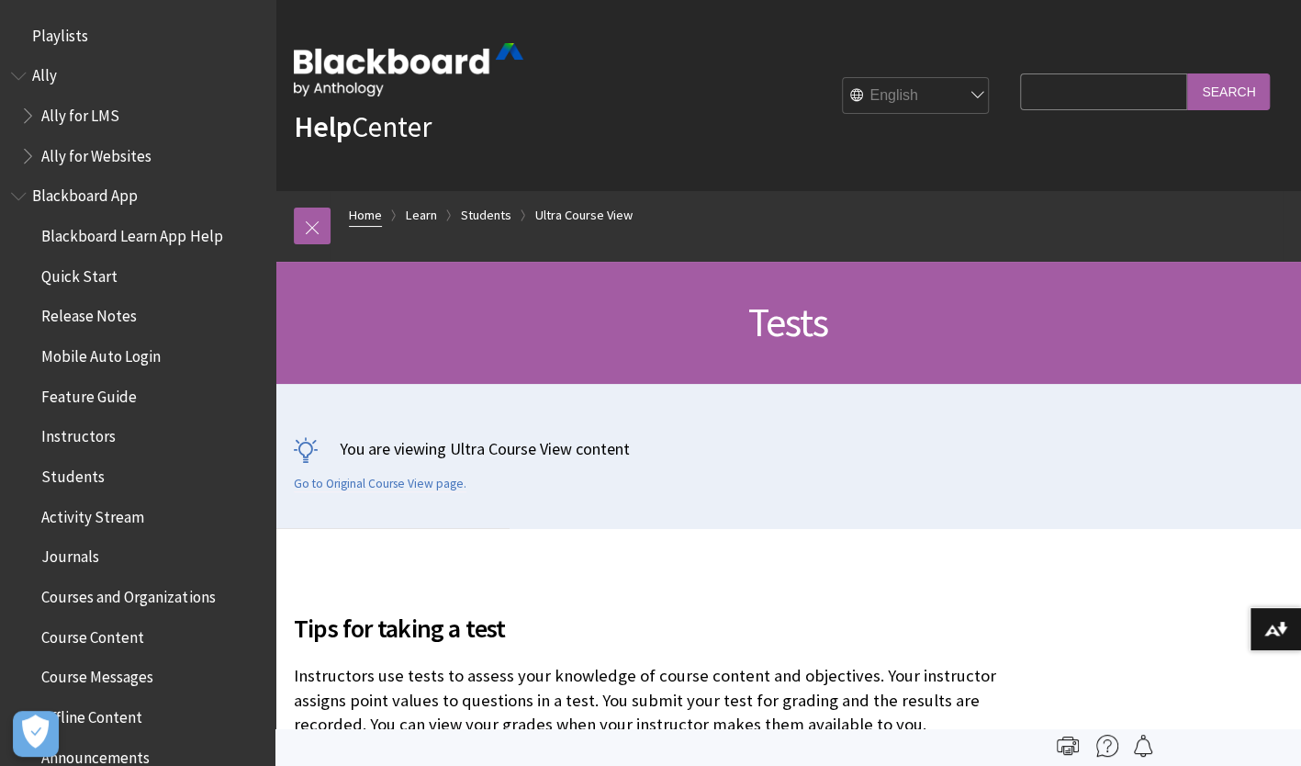
click at [373, 211] on link "Home" at bounding box center [365, 215] width 33 height 23
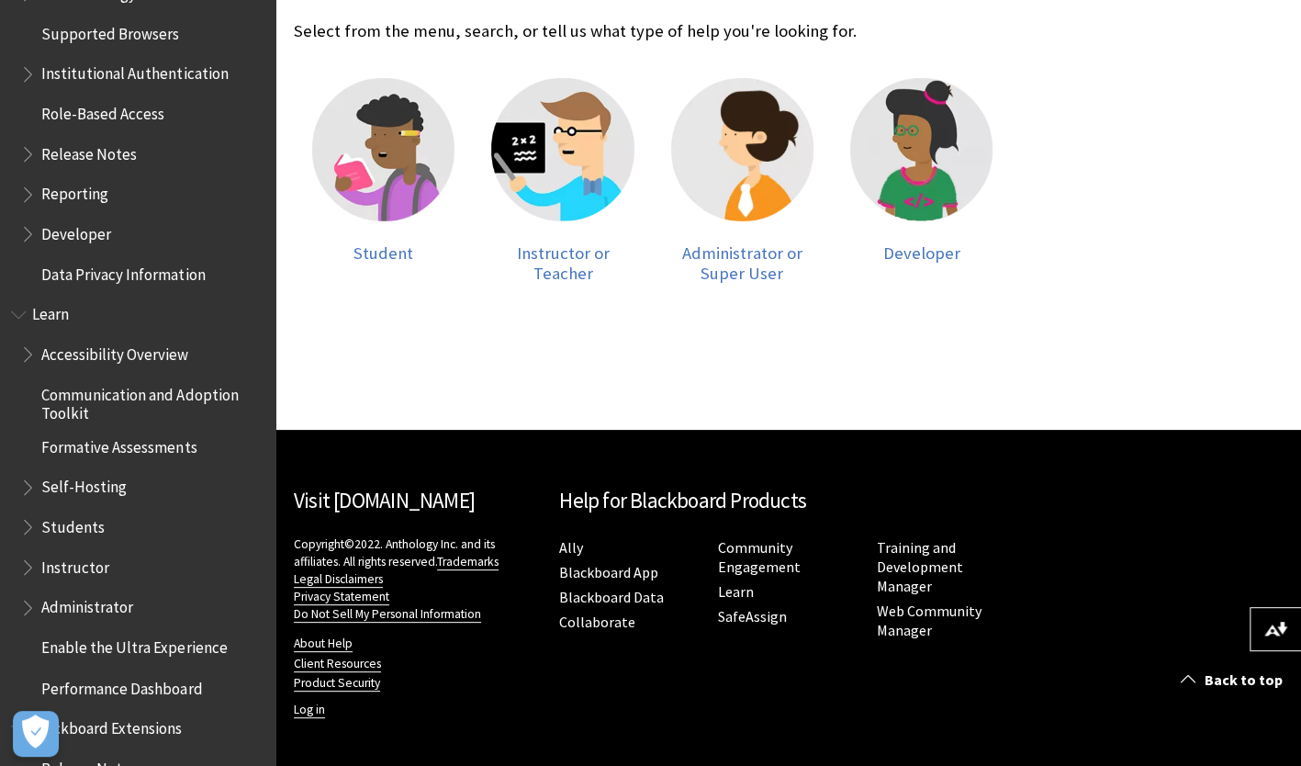
scroll to position [1285, 0]
